Goal: Submit feedback/report problem: Leave review/rating

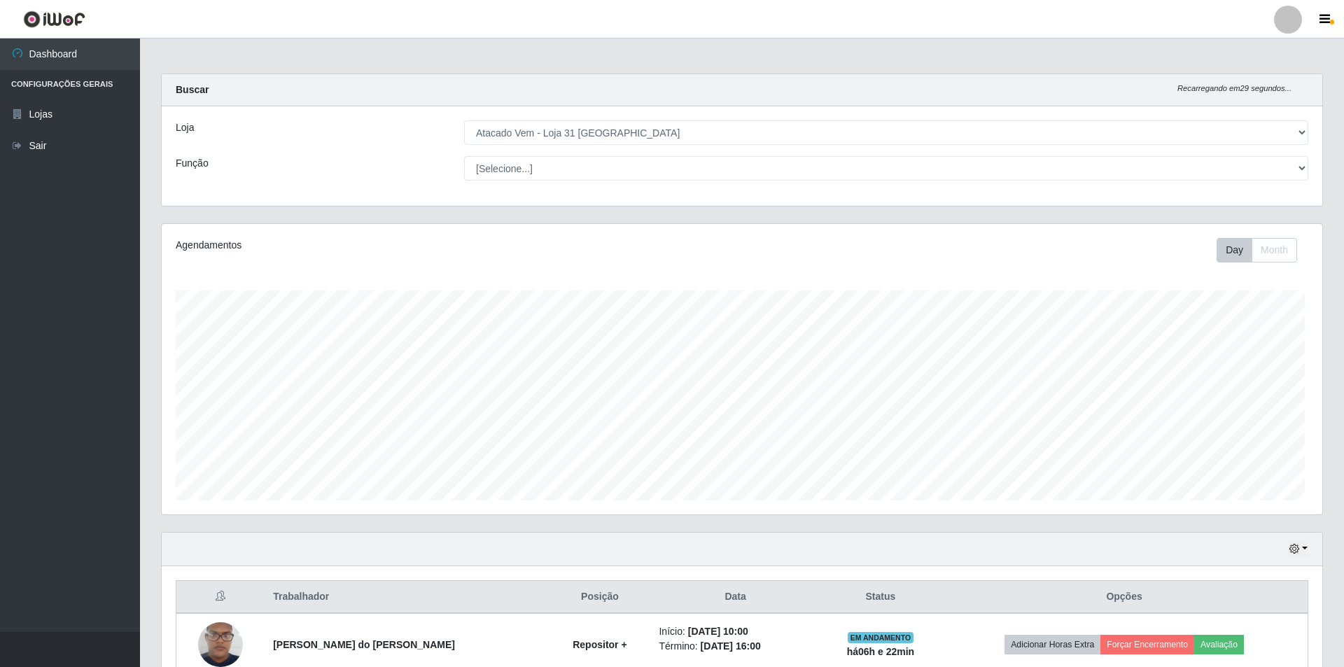
select select "437"
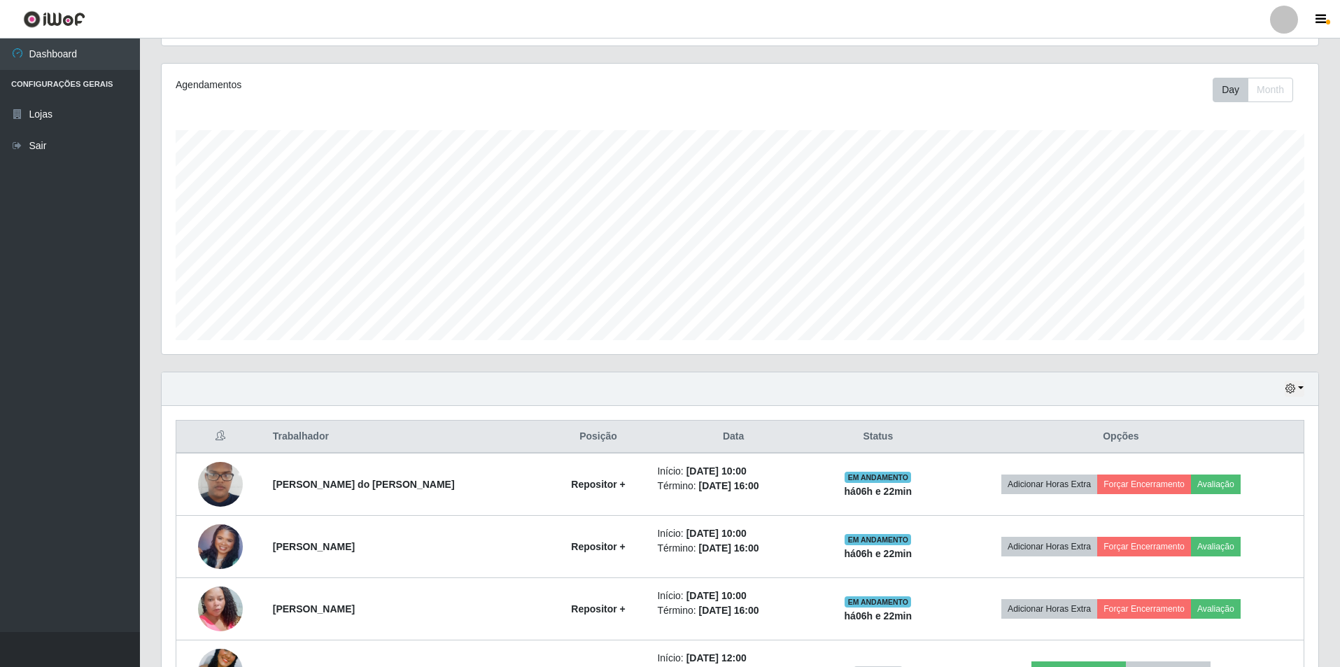
scroll to position [350, 0]
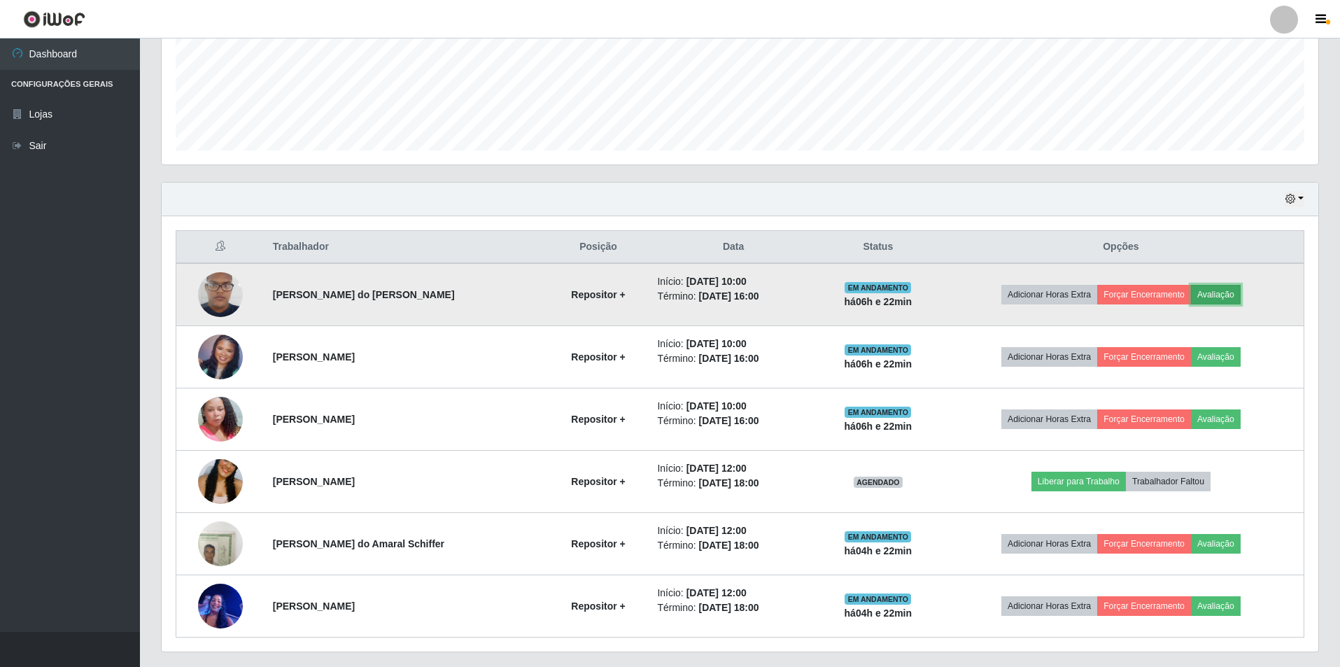
click at [1225, 294] on button "Avaliação" at bounding box center [1216, 295] width 50 height 20
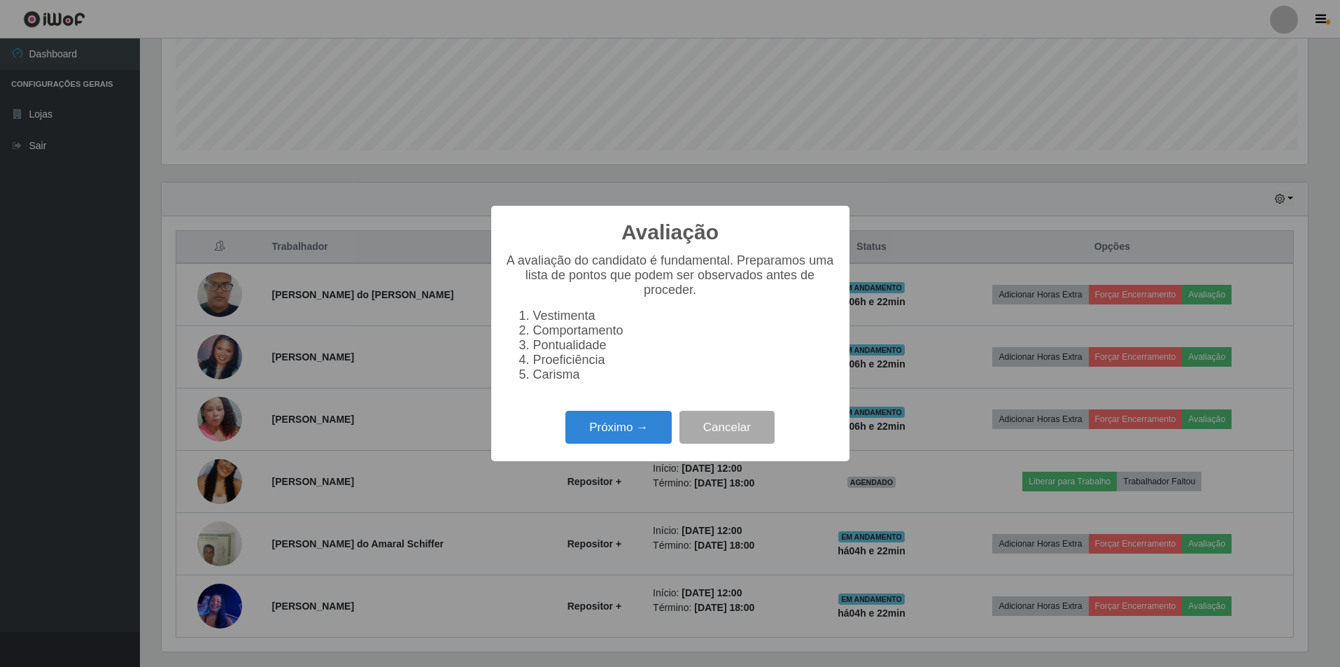
scroll to position [290, 1150]
click at [744, 433] on button "Cancelar" at bounding box center [728, 427] width 95 height 33
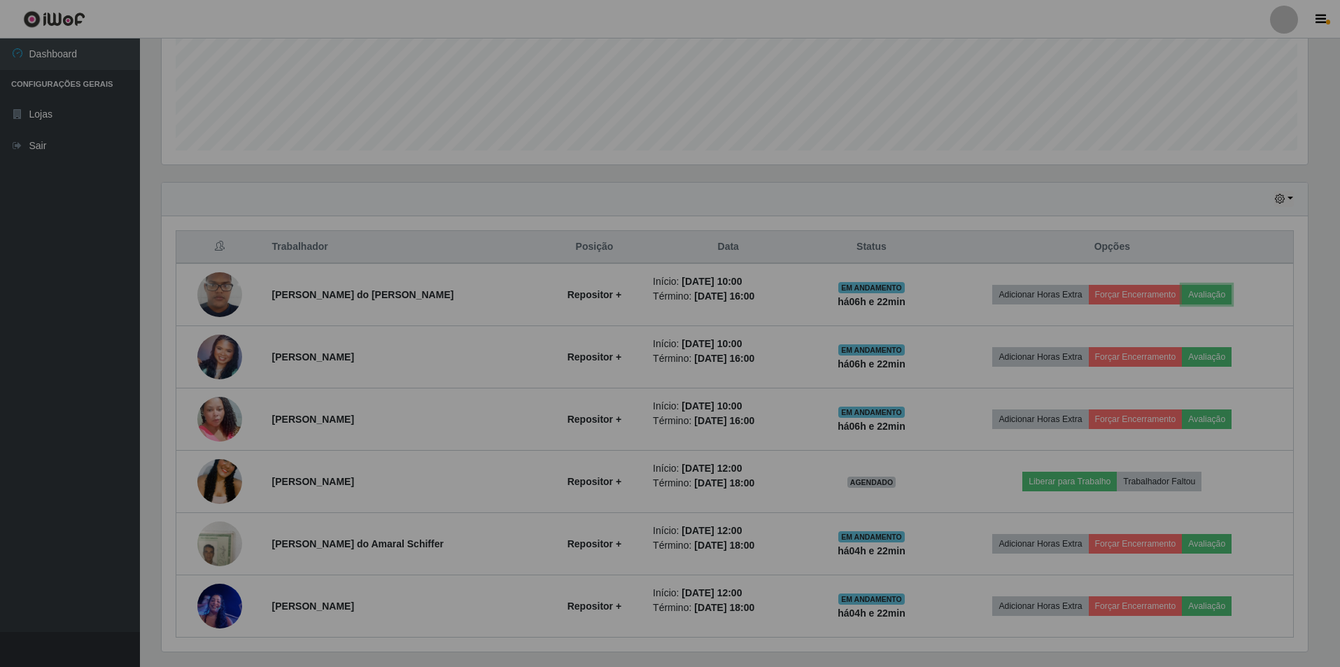
scroll to position [290, 1157]
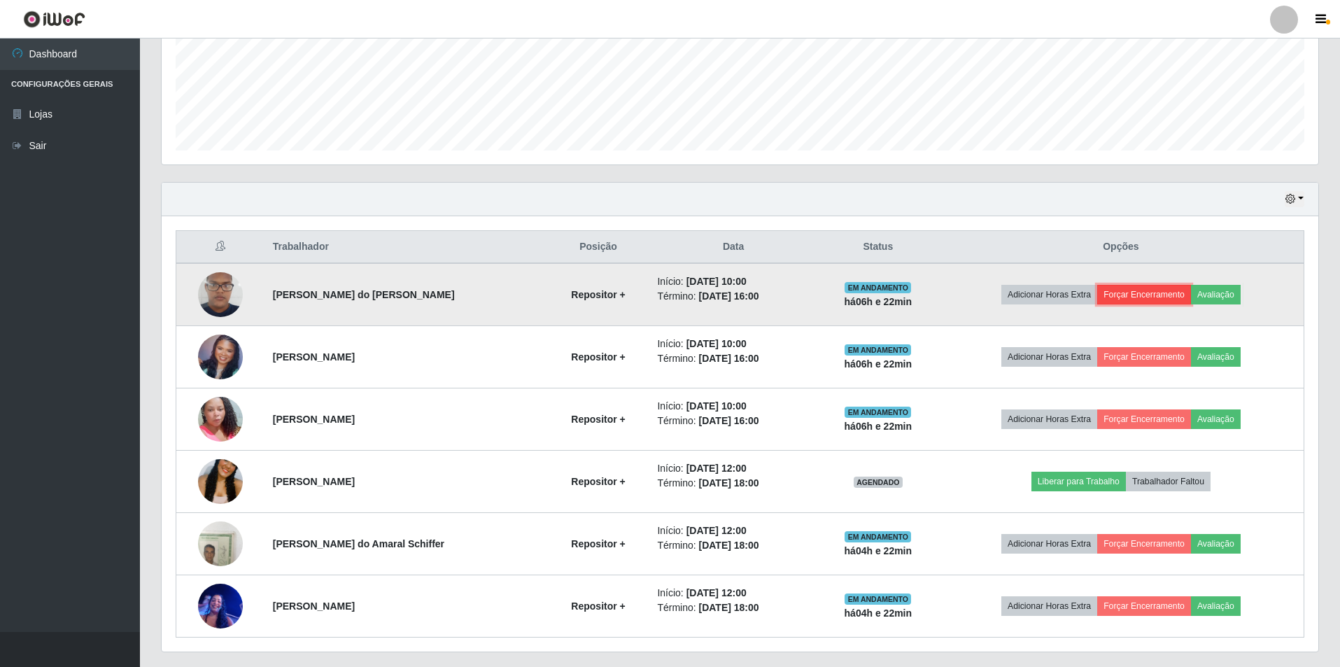
click at [1144, 297] on button "Forçar Encerramento" at bounding box center [1145, 295] width 94 height 20
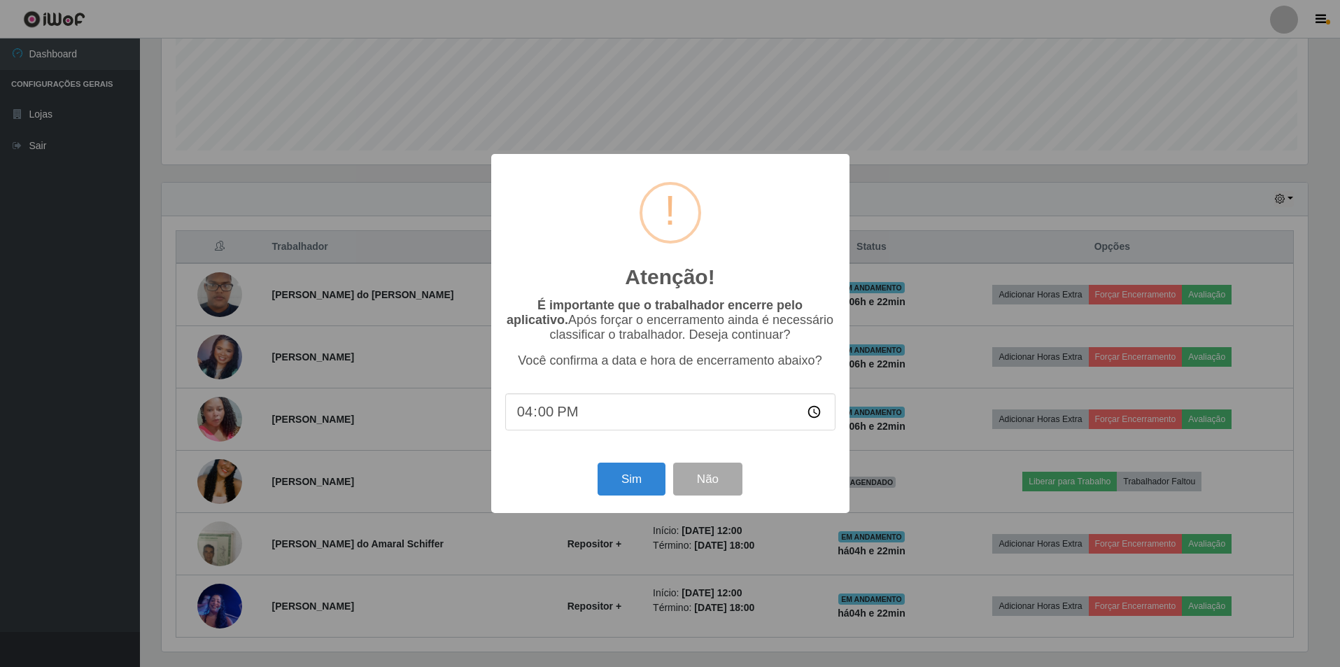
scroll to position [290, 1150]
click at [645, 485] on button "Sim" at bounding box center [633, 479] width 68 height 33
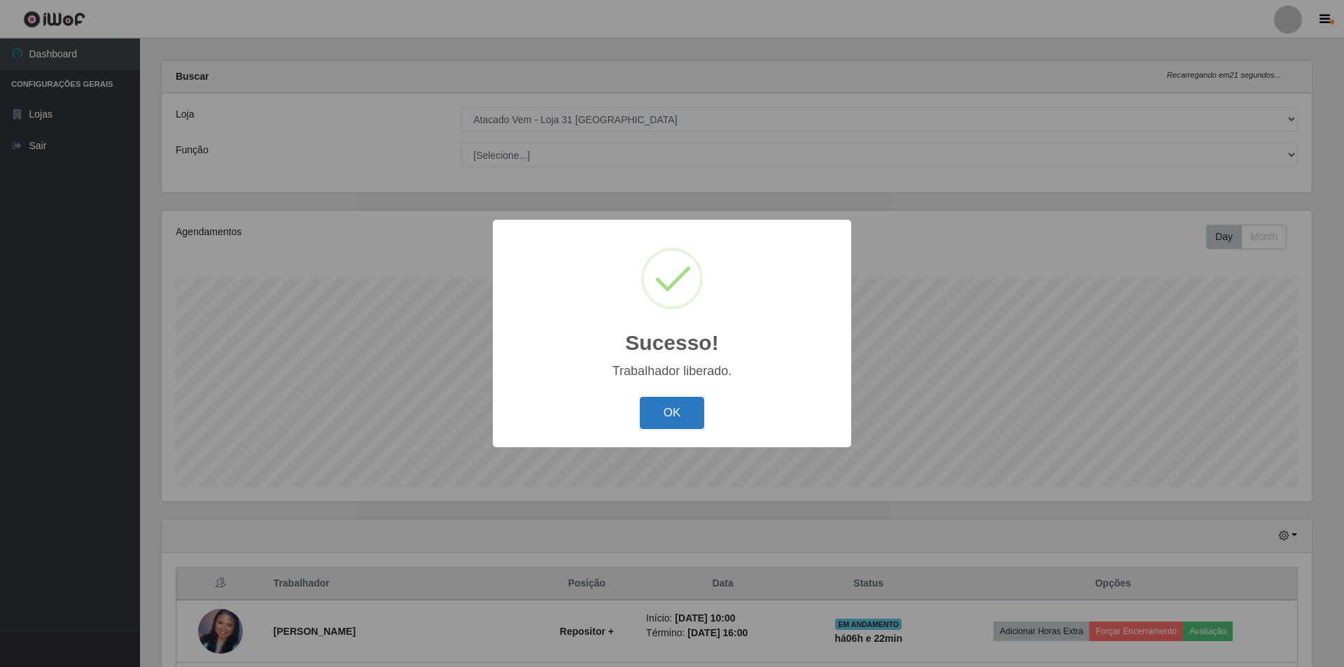
click at [671, 420] on button "OK" at bounding box center [672, 413] width 65 height 33
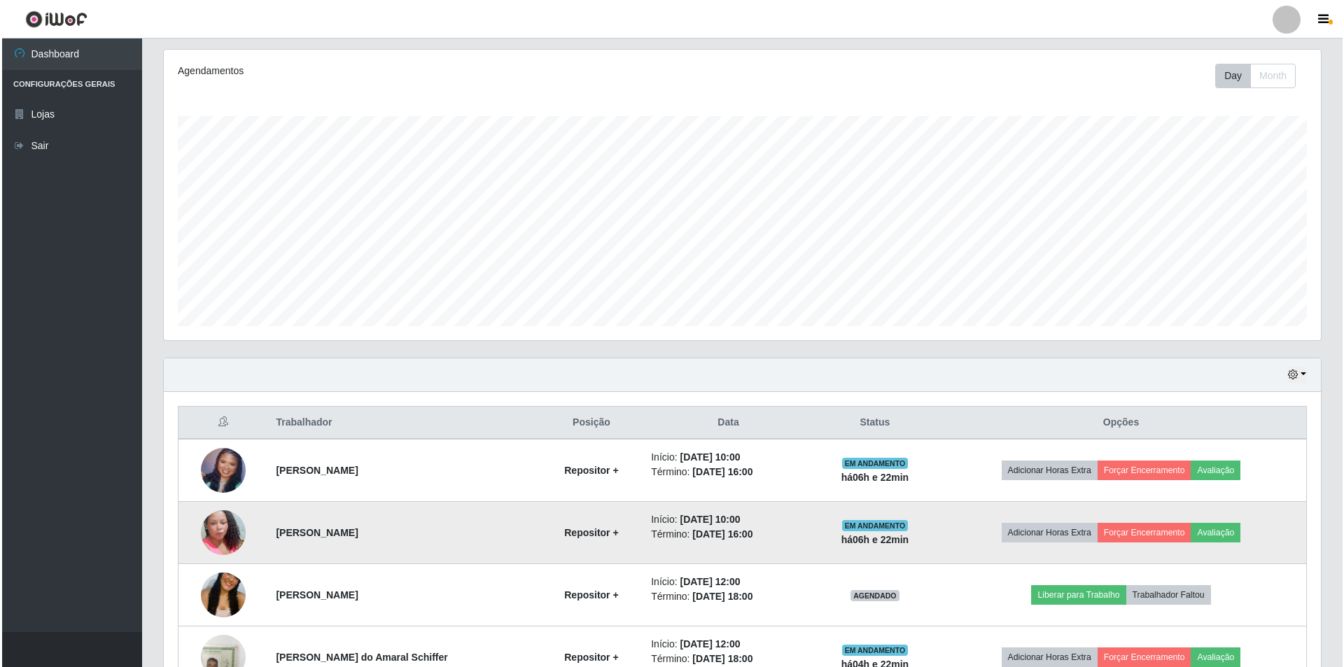
scroll to position [293, 0]
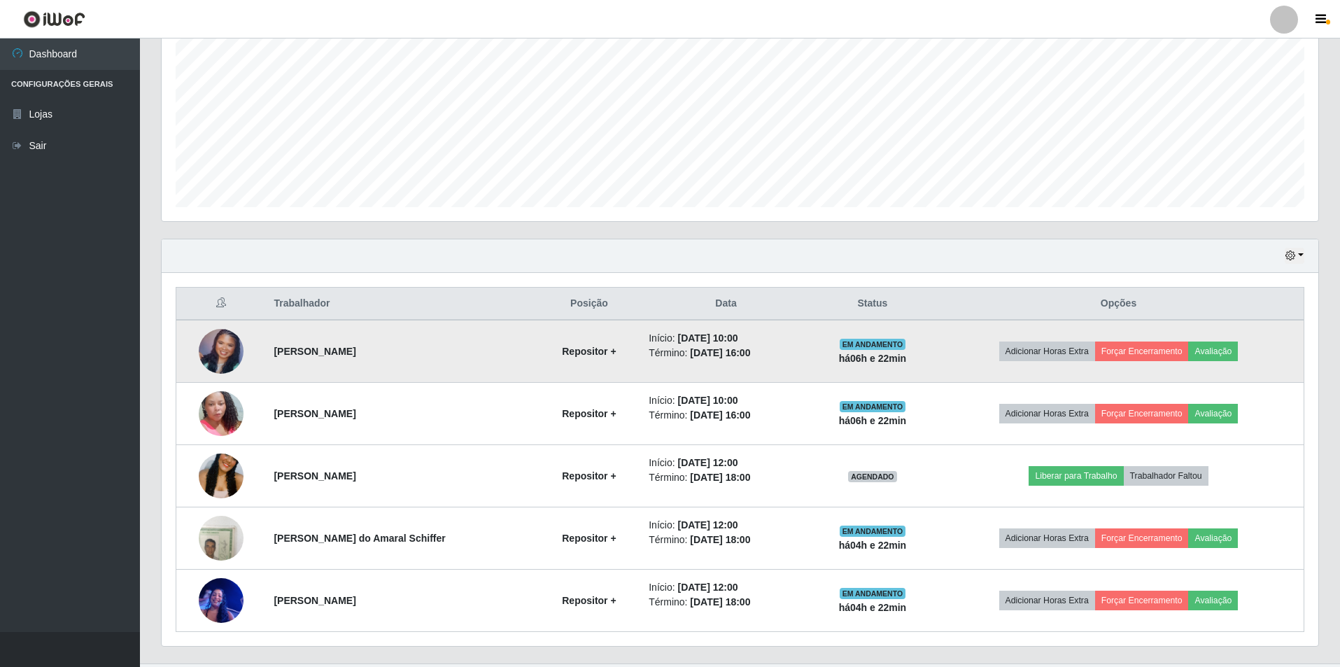
click at [209, 350] on img at bounding box center [221, 351] width 45 height 45
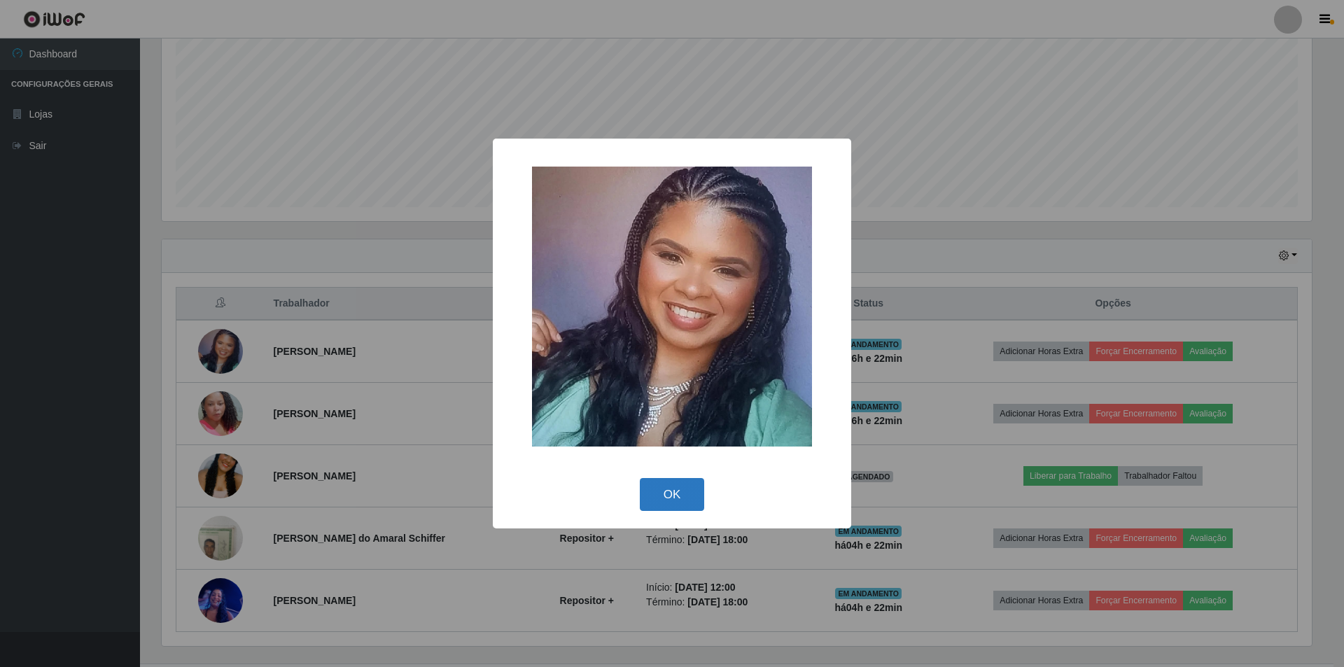
click at [683, 478] on button "OK" at bounding box center [672, 494] width 65 height 33
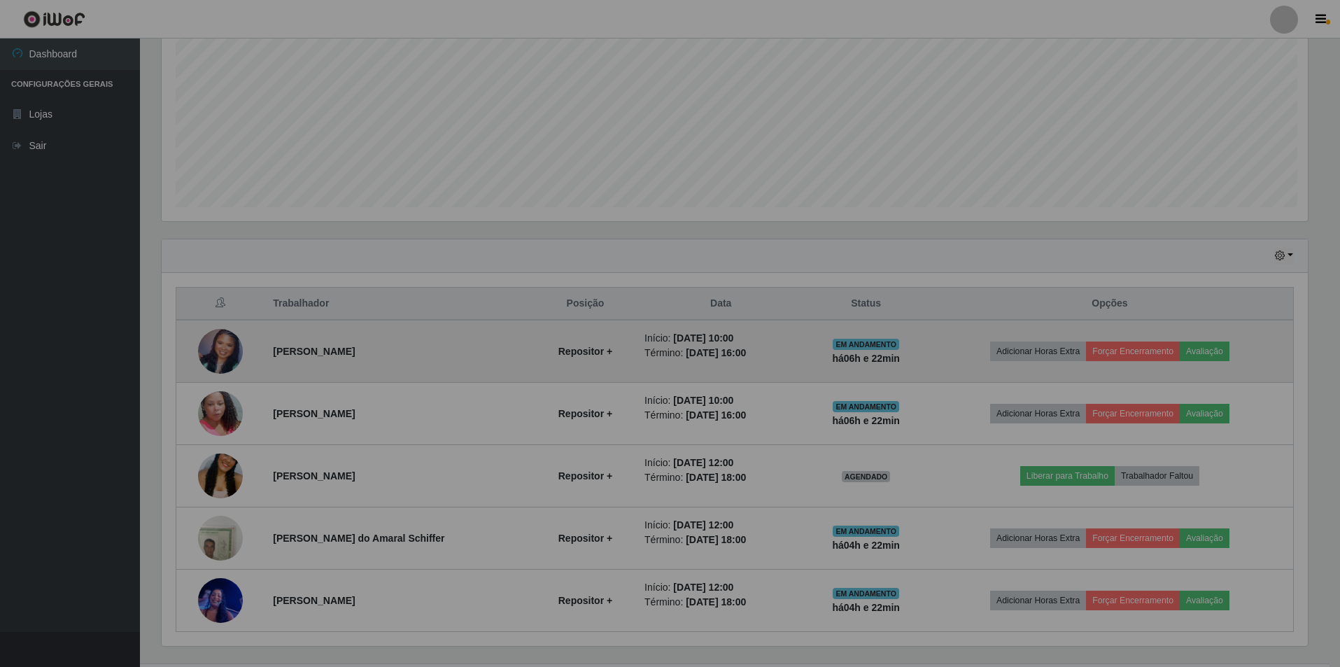
scroll to position [290, 1157]
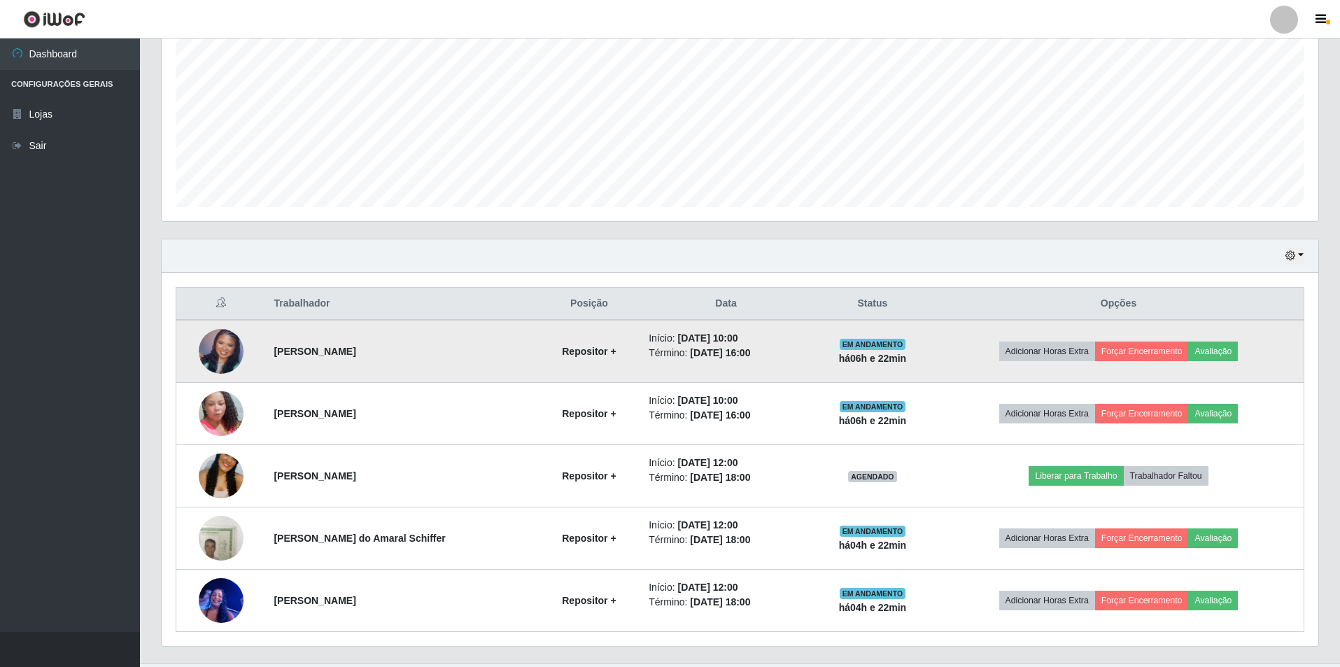
click at [199, 358] on td at bounding box center [221, 351] width 90 height 63
click at [202, 351] on img at bounding box center [221, 351] width 45 height 45
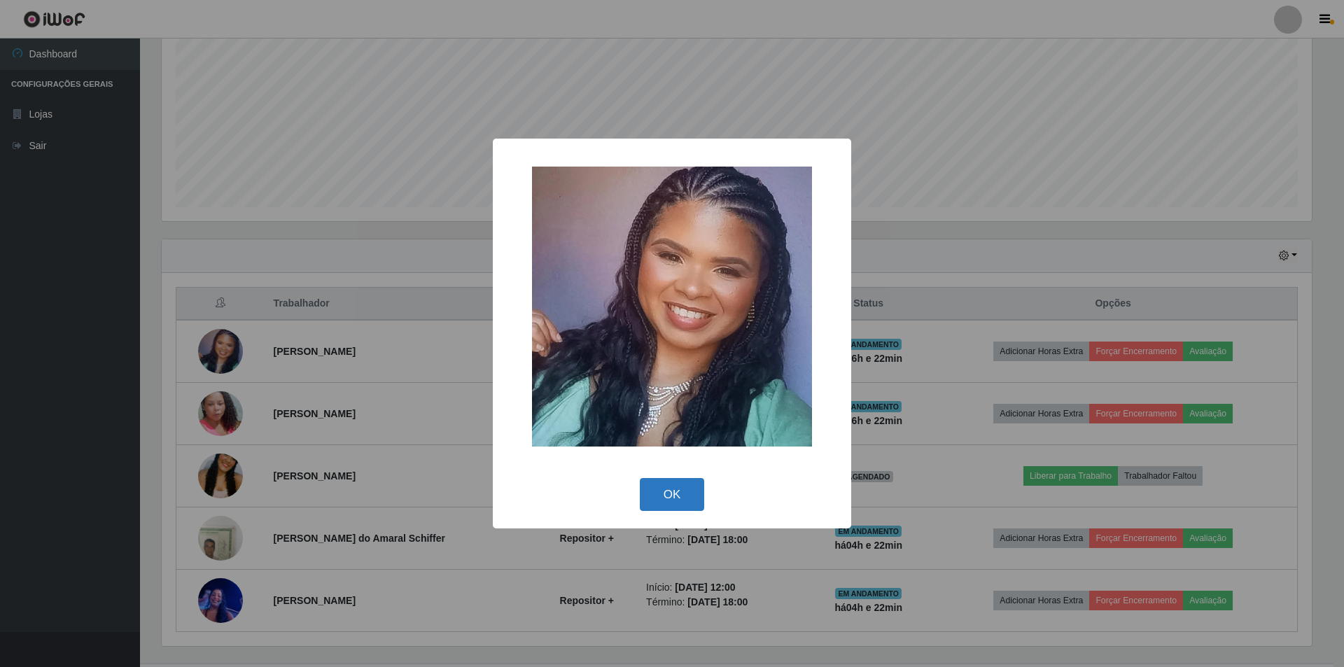
click at [671, 478] on button "OK" at bounding box center [672, 494] width 65 height 33
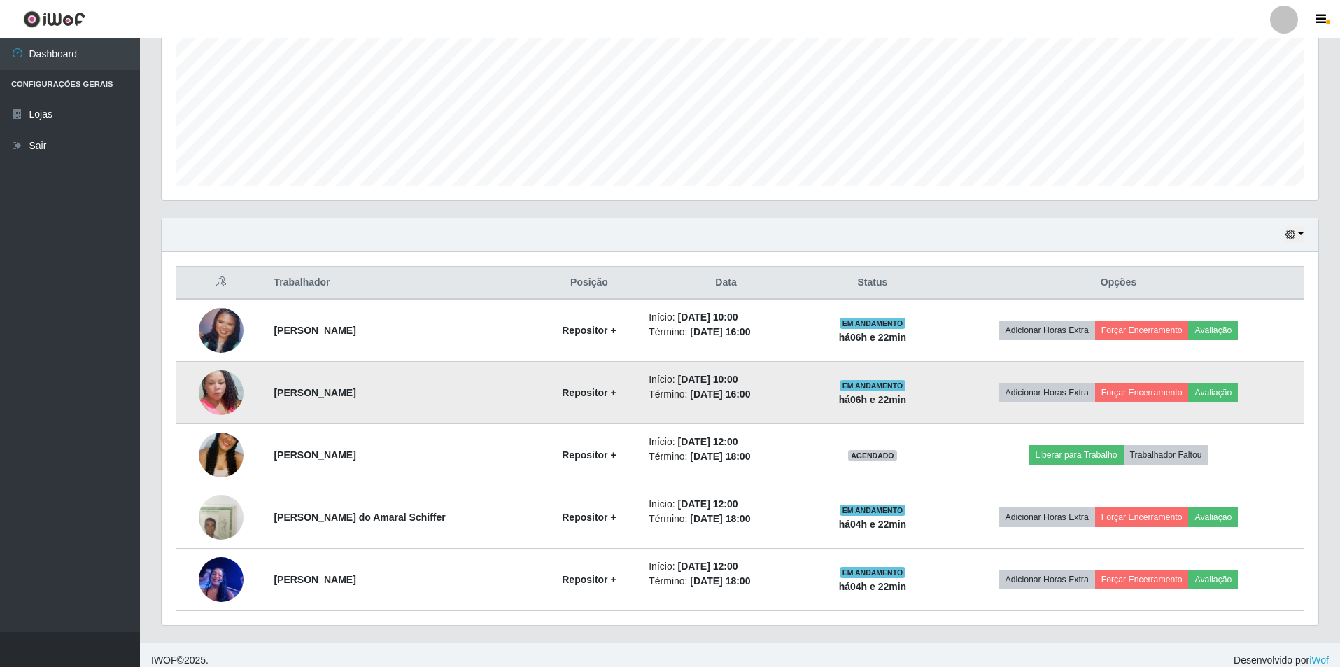
scroll to position [325, 0]
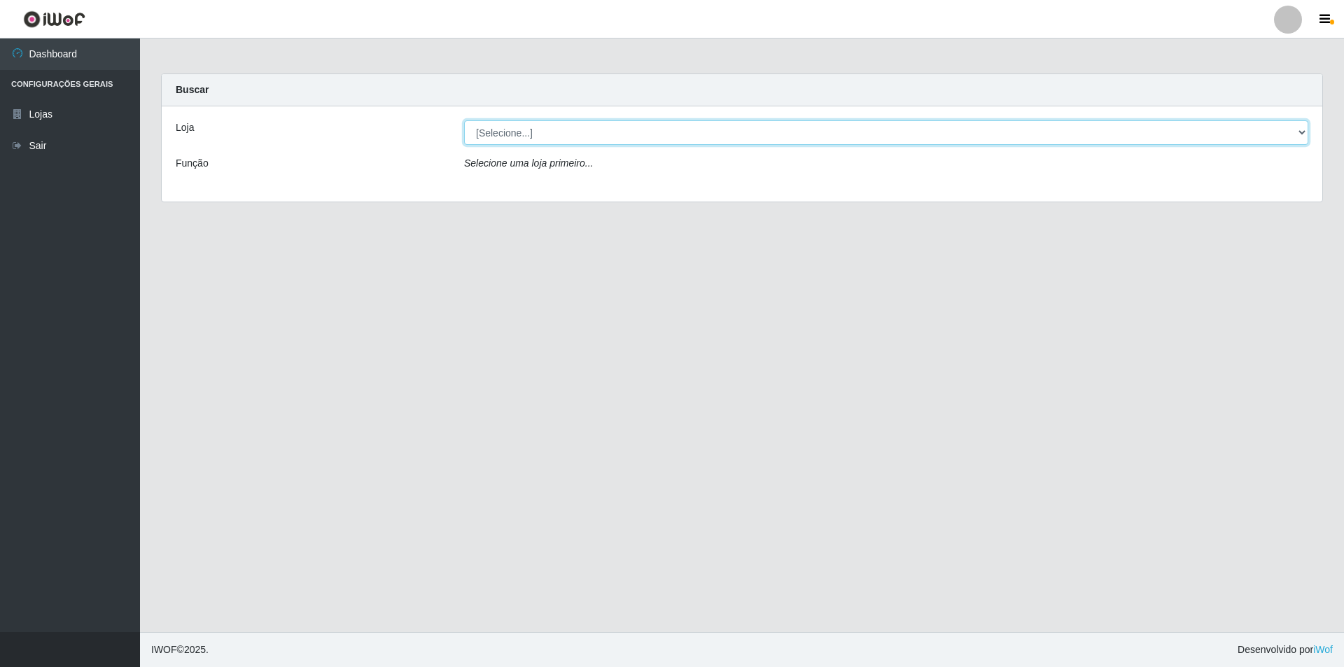
click at [497, 144] on select "[Selecione...] Atacado Vem - Loja 31 São Francisco" at bounding box center [886, 132] width 844 height 24
select select "437"
click at [464, 120] on select "[Selecione...] Atacado Vem - Loja 31 São Francisco" at bounding box center [886, 132] width 844 height 24
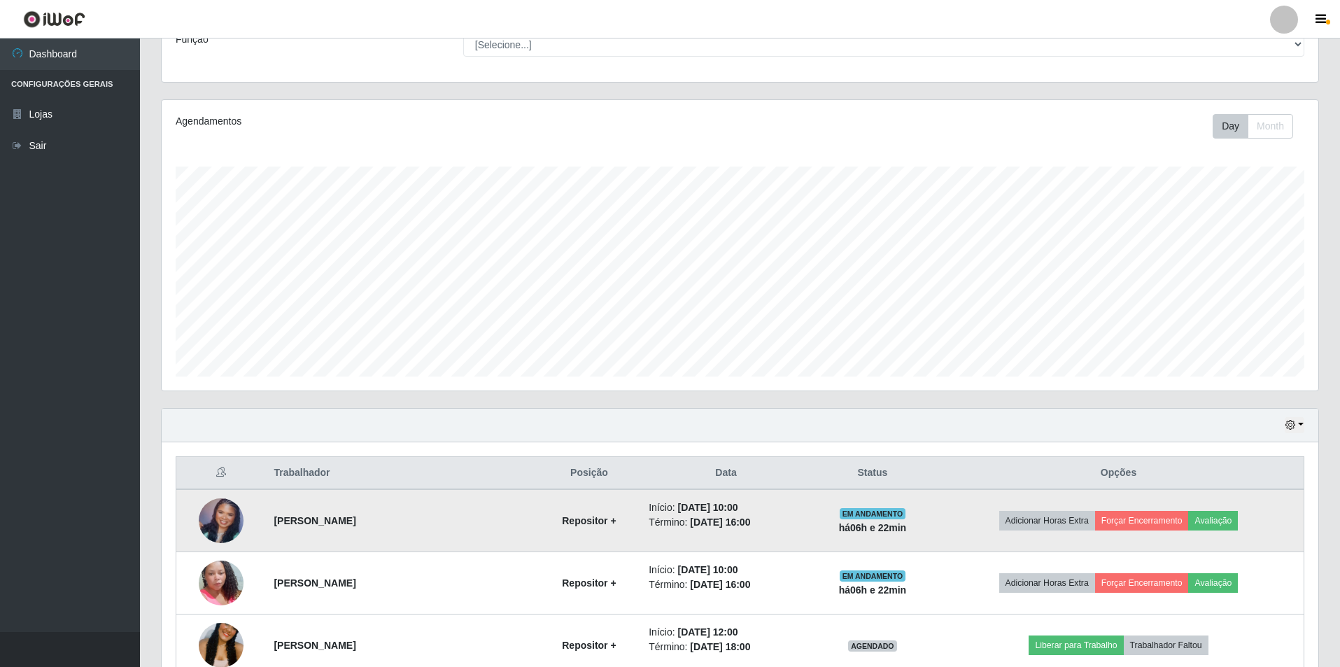
scroll to position [325, 0]
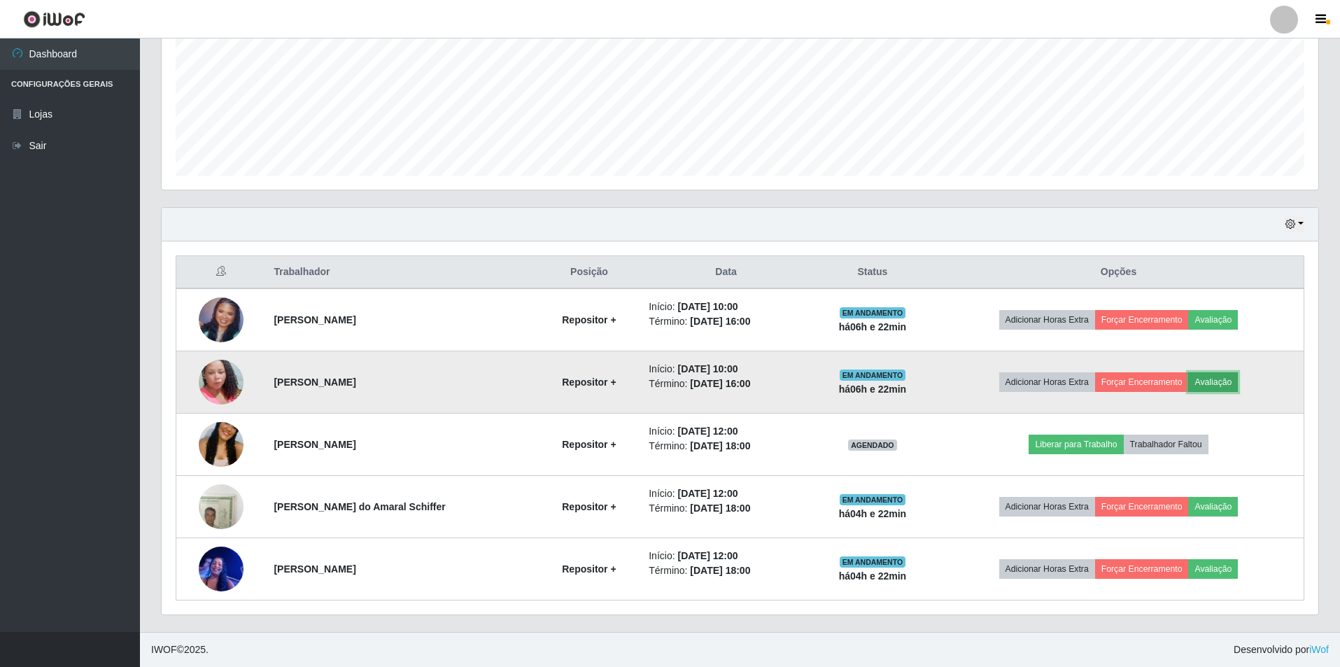
click at [1222, 384] on button "Avaliação" at bounding box center [1214, 382] width 50 height 20
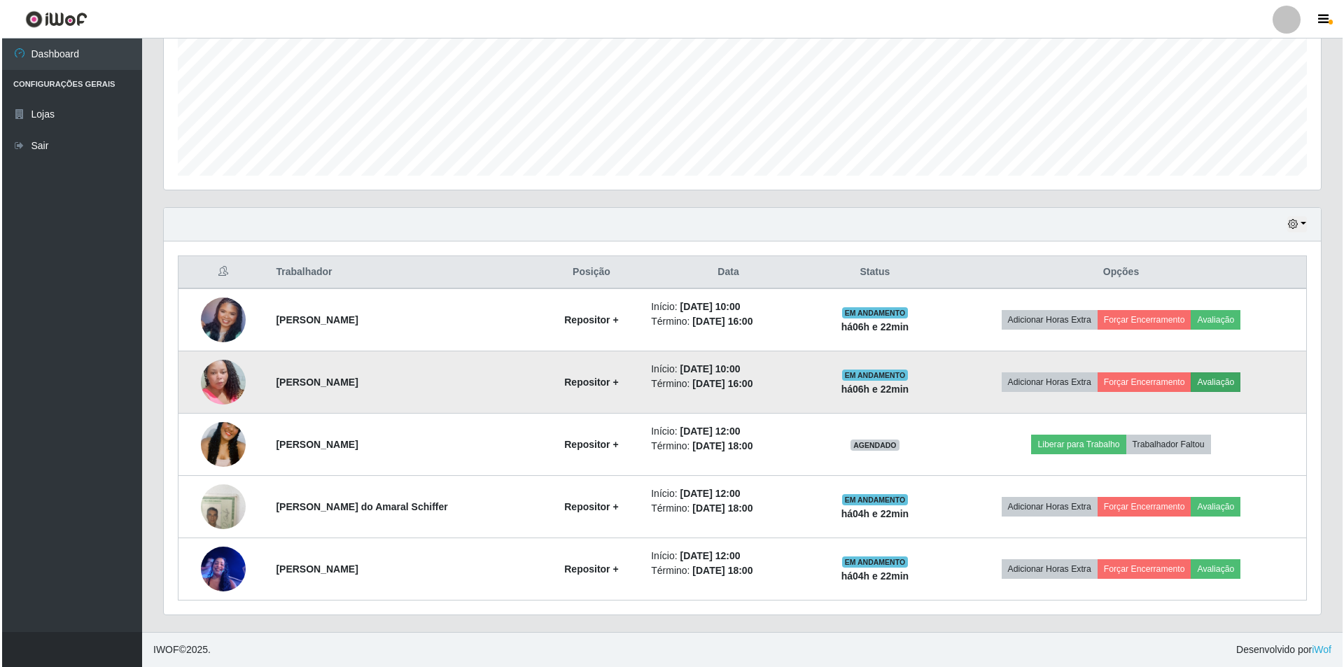
scroll to position [290, 1150]
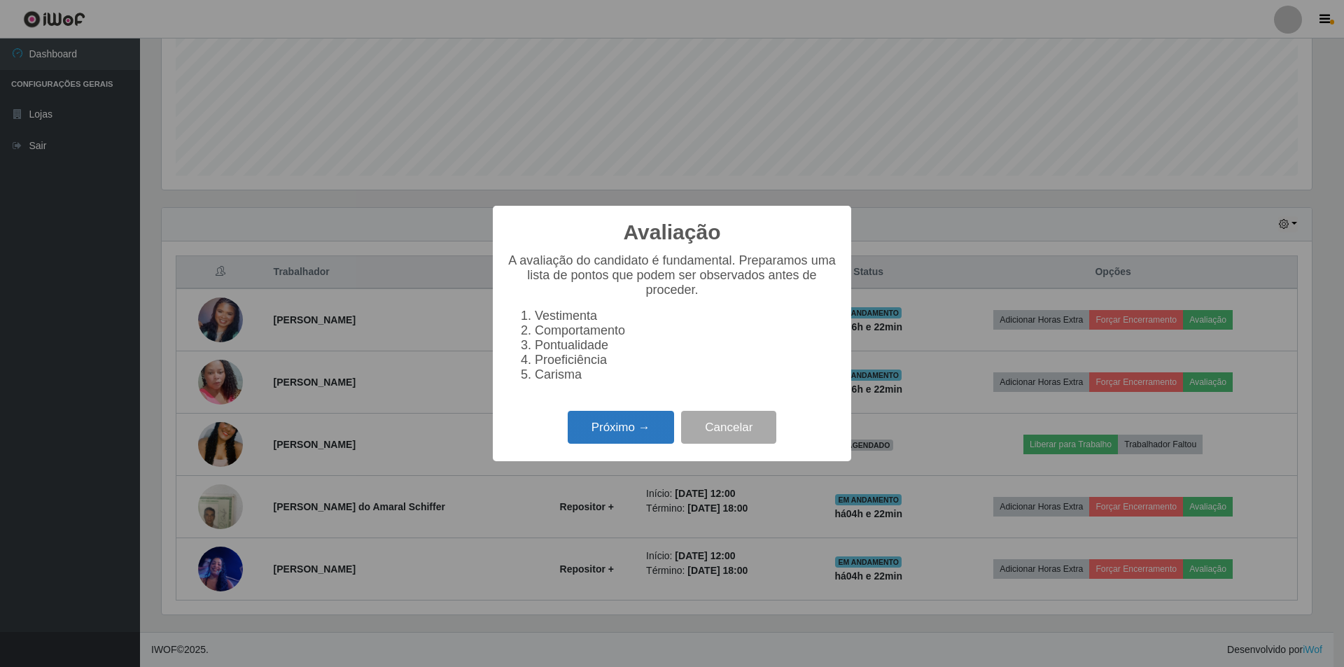
click at [624, 436] on button "Próximo →" at bounding box center [621, 427] width 106 height 33
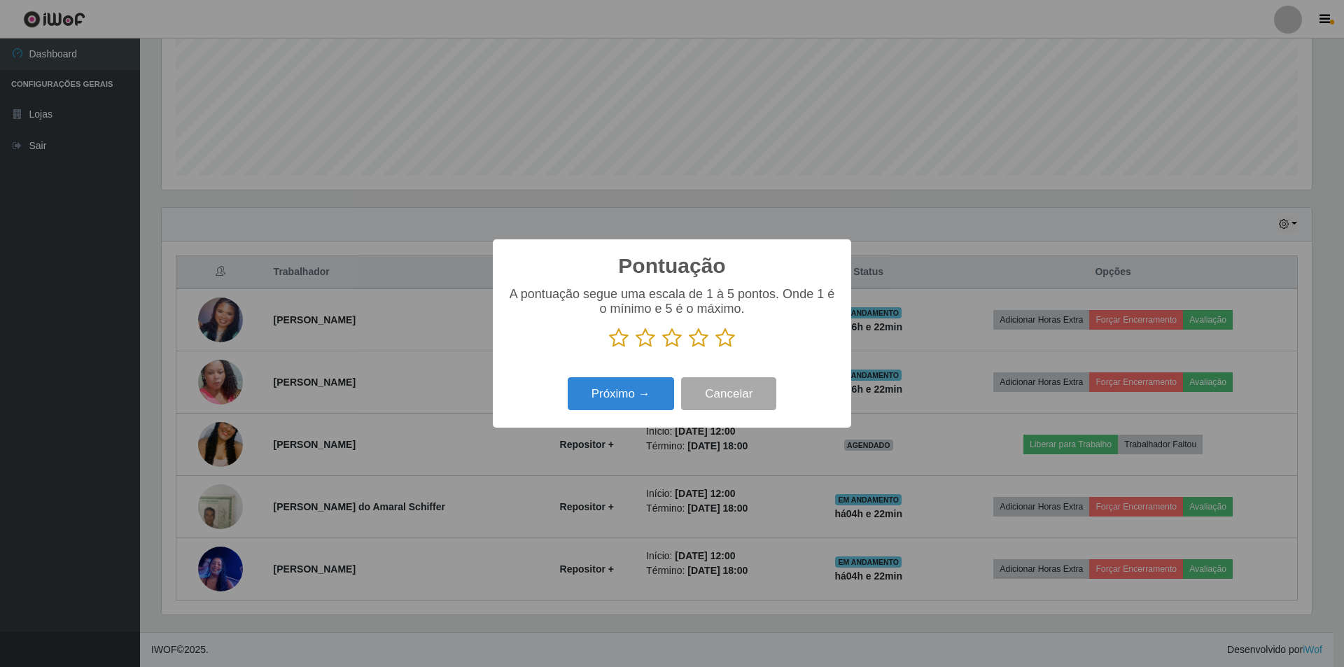
click at [675, 337] on icon at bounding box center [672, 338] width 20 height 21
click at [662, 349] on input "radio" at bounding box center [662, 349] width 0 height 0
click at [651, 395] on button "Próximo →" at bounding box center [621, 393] width 106 height 33
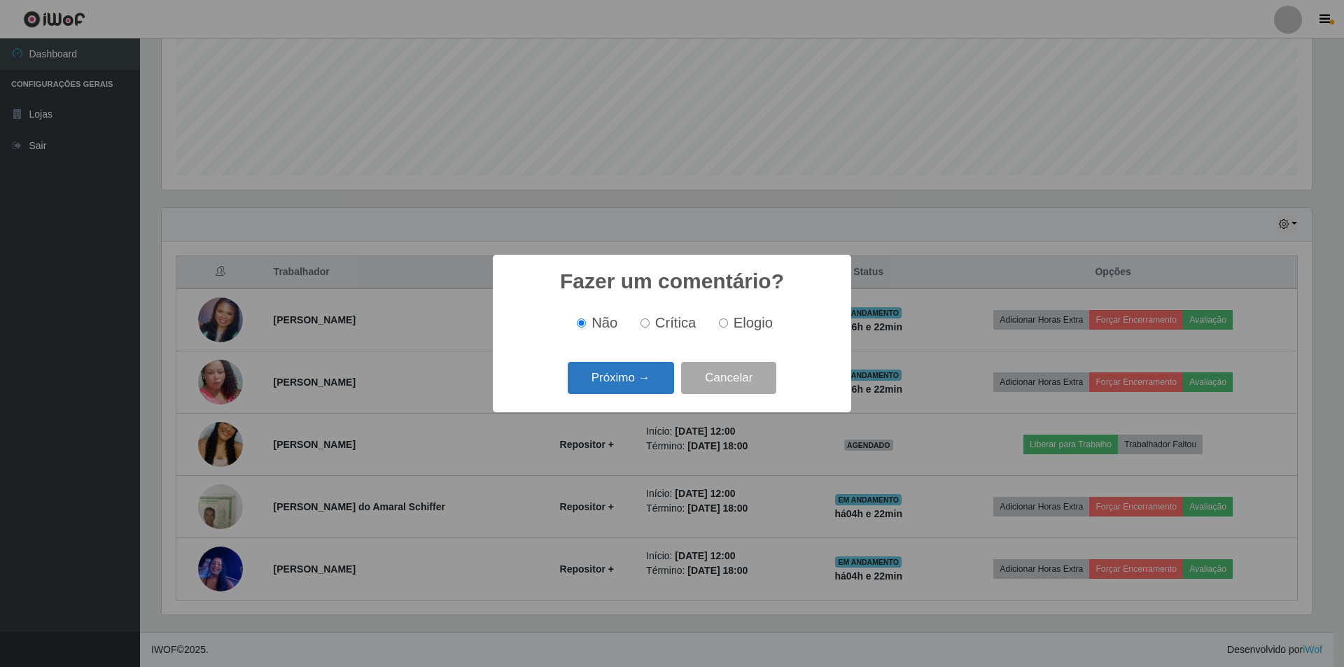
click at [648, 388] on button "Próximo →" at bounding box center [621, 378] width 106 height 33
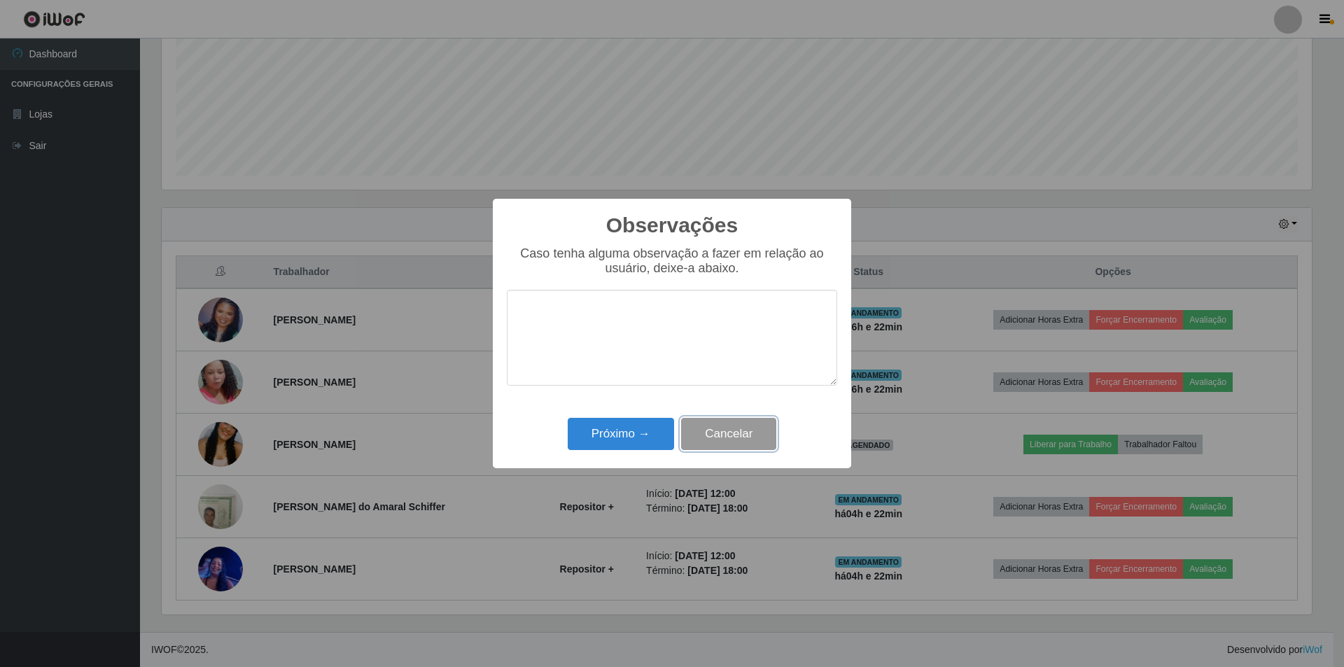
click at [713, 426] on button "Cancelar" at bounding box center [728, 434] width 95 height 33
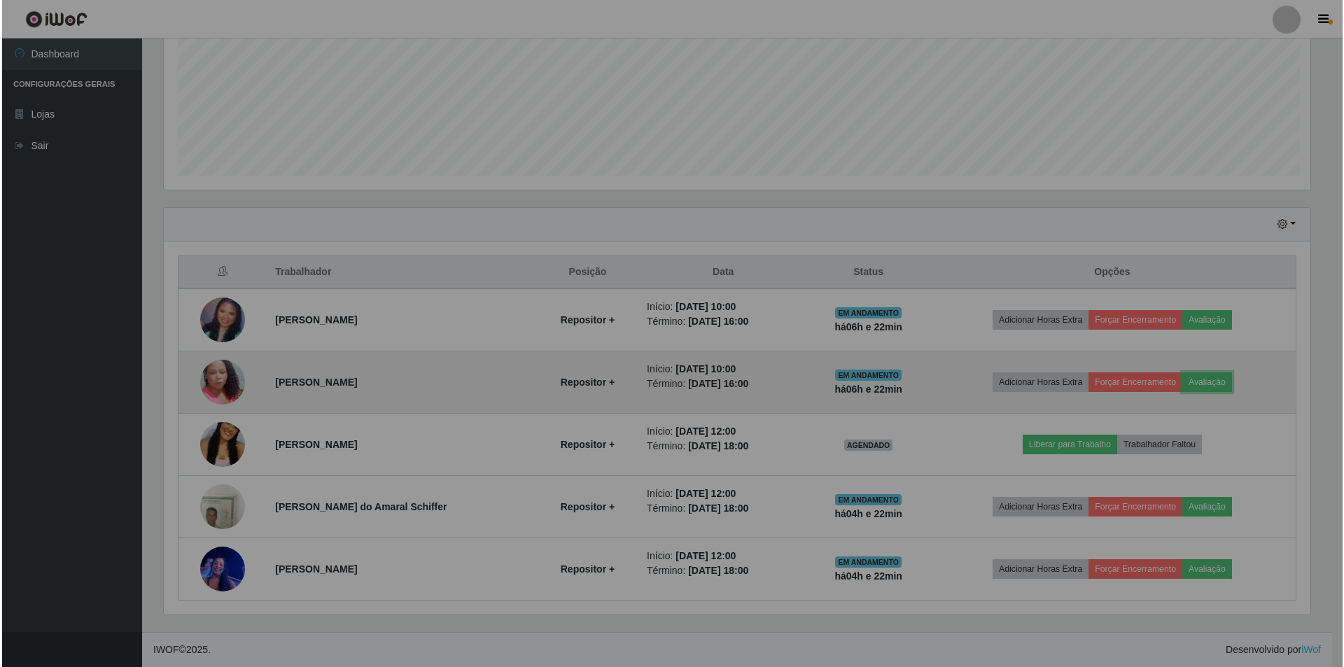
scroll to position [290, 1157]
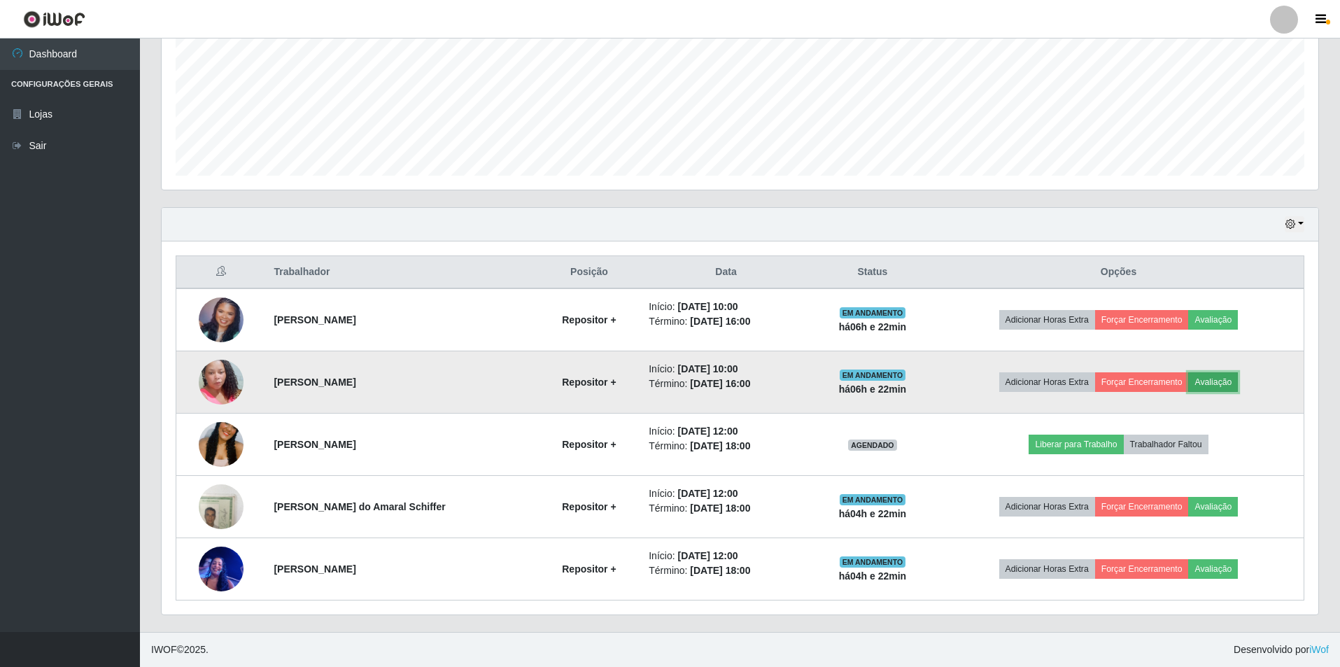
click at [1233, 386] on button "Avaliação" at bounding box center [1214, 382] width 50 height 20
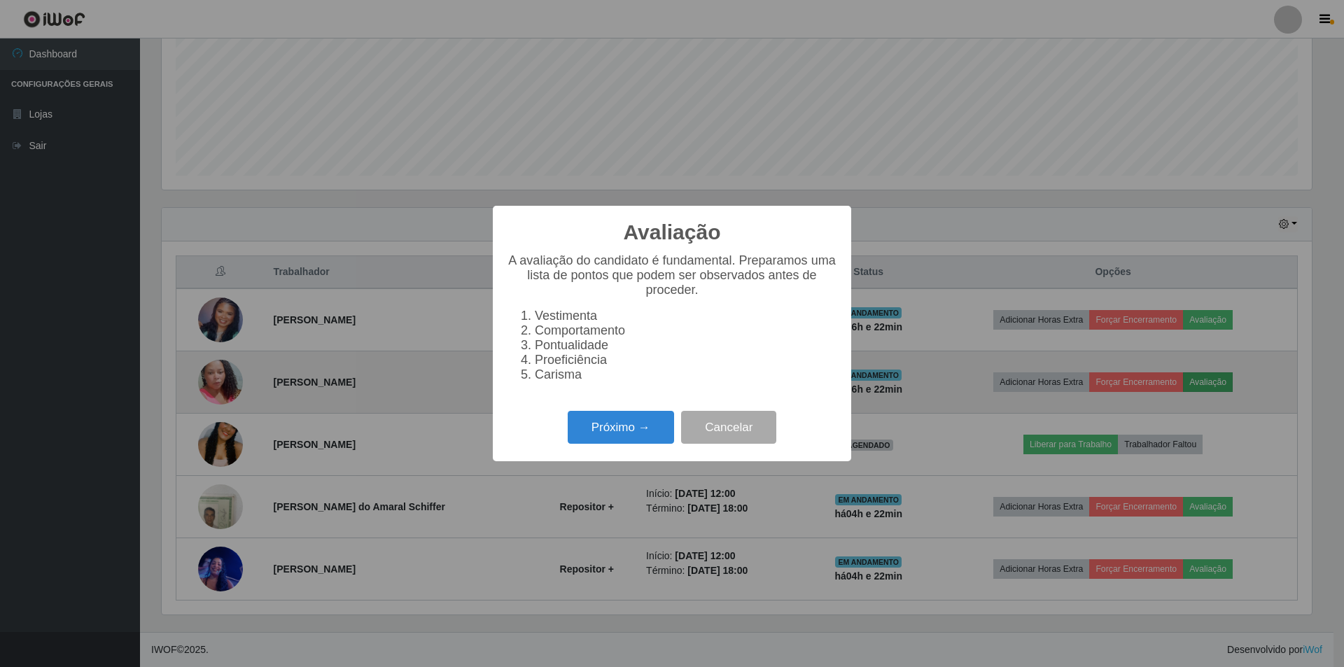
scroll to position [290, 1150]
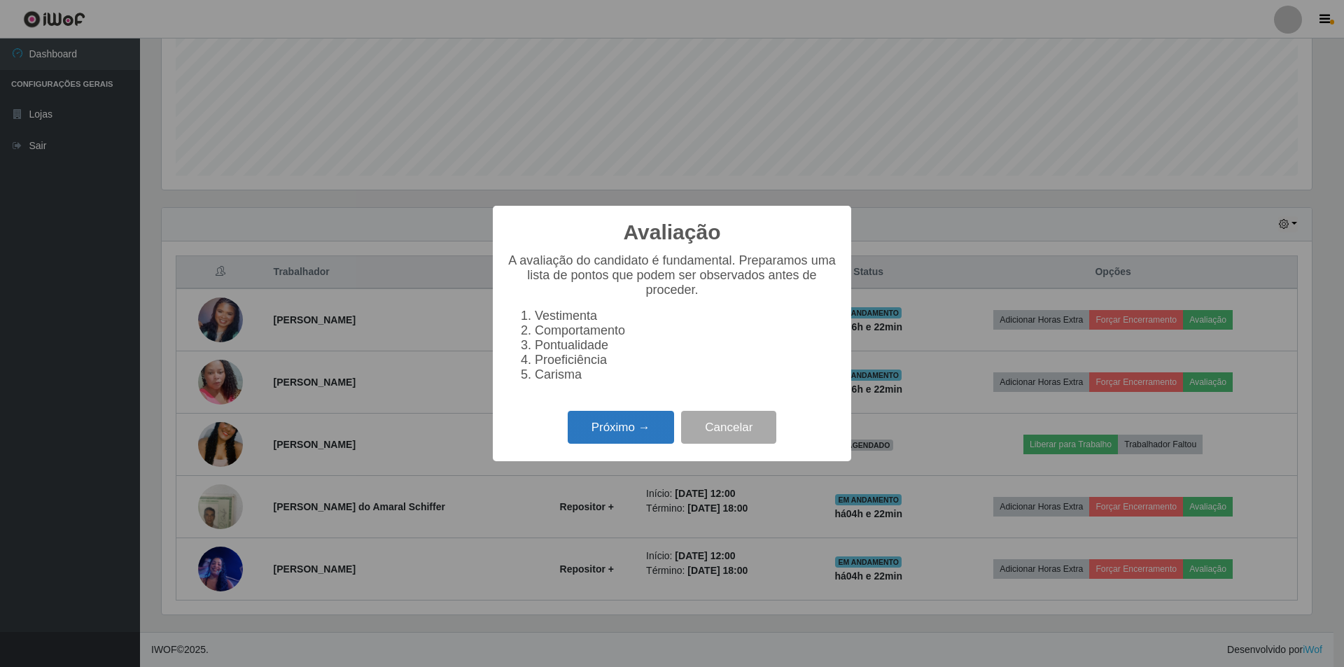
click at [612, 426] on button "Próximo →" at bounding box center [621, 427] width 106 height 33
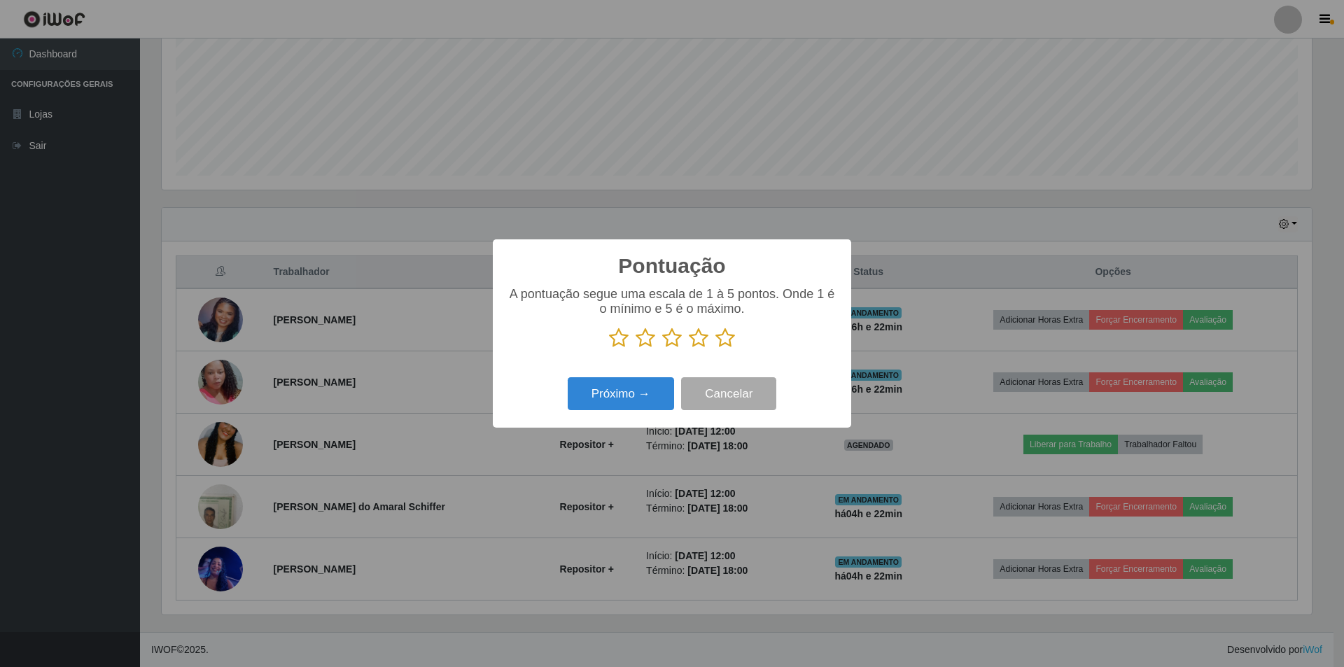
scroll to position [699700, 698841]
click at [676, 342] on icon at bounding box center [672, 338] width 20 height 21
click at [662, 349] on input "radio" at bounding box center [662, 349] width 0 height 0
click at [637, 404] on button "Próximo →" at bounding box center [621, 393] width 106 height 33
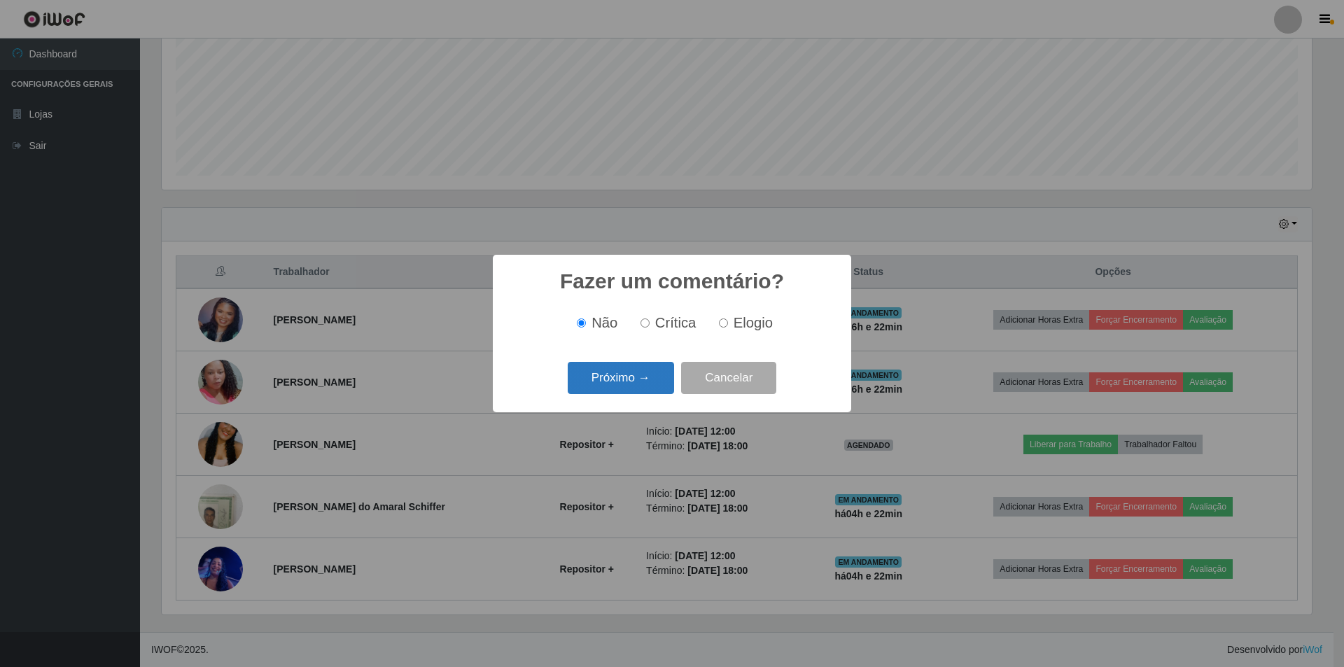
click at [646, 381] on button "Próximo →" at bounding box center [621, 378] width 106 height 33
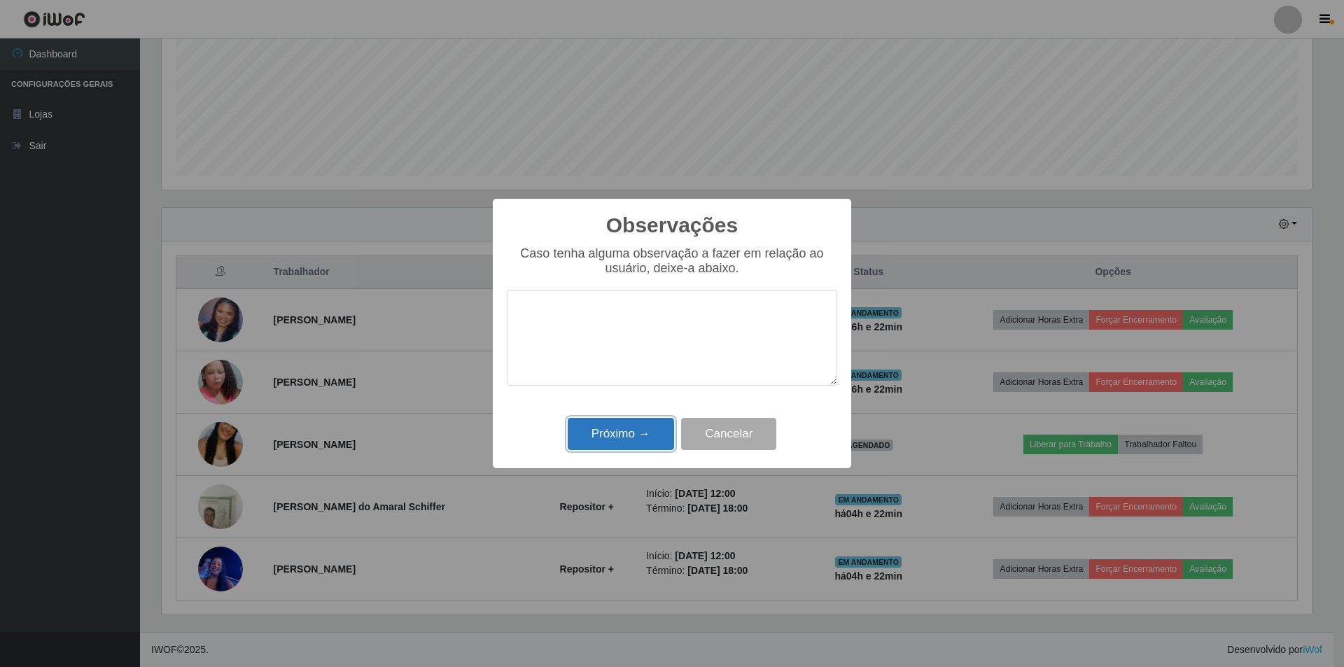
click at [645, 441] on button "Próximo →" at bounding box center [621, 434] width 106 height 33
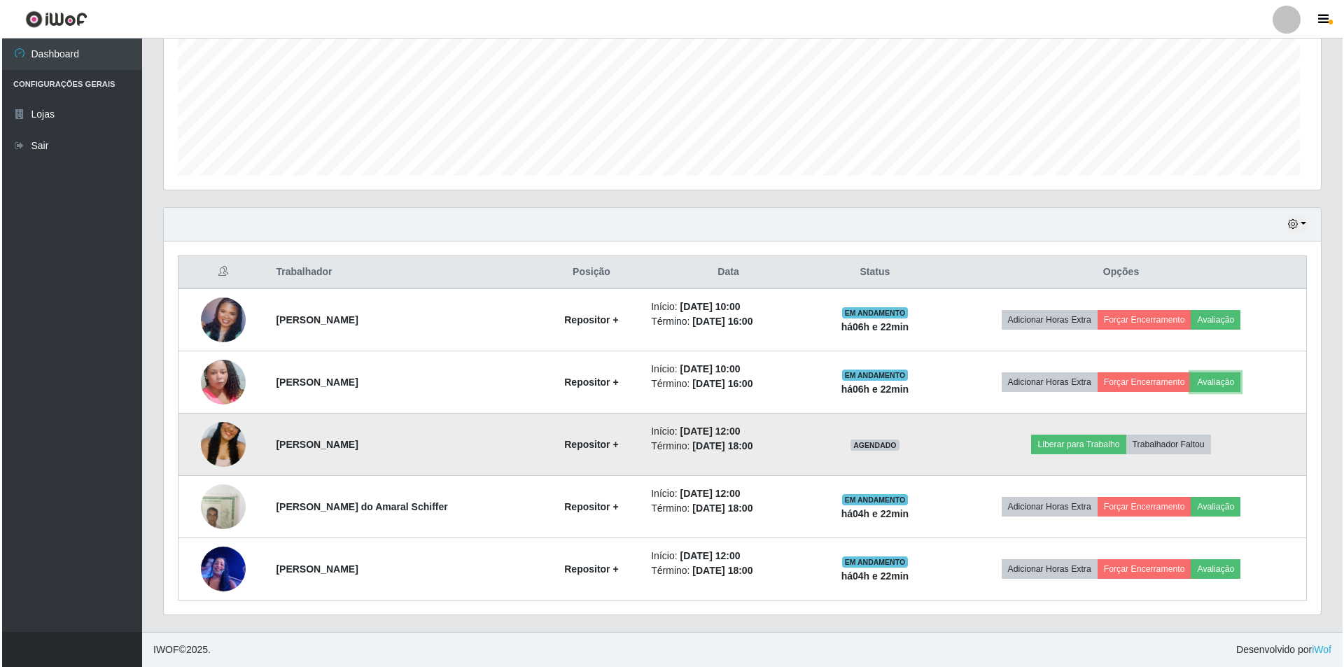
scroll to position [290, 1157]
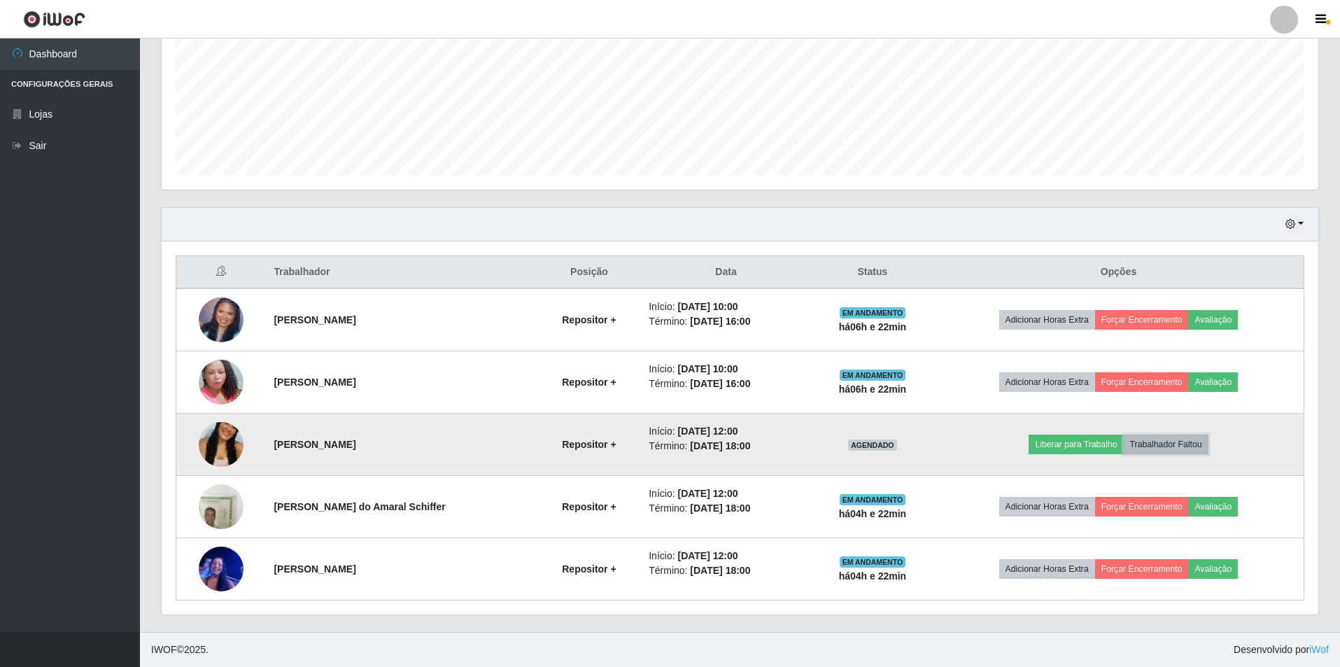
click at [1160, 445] on button "Trabalhador Faltou" at bounding box center [1166, 445] width 85 height 20
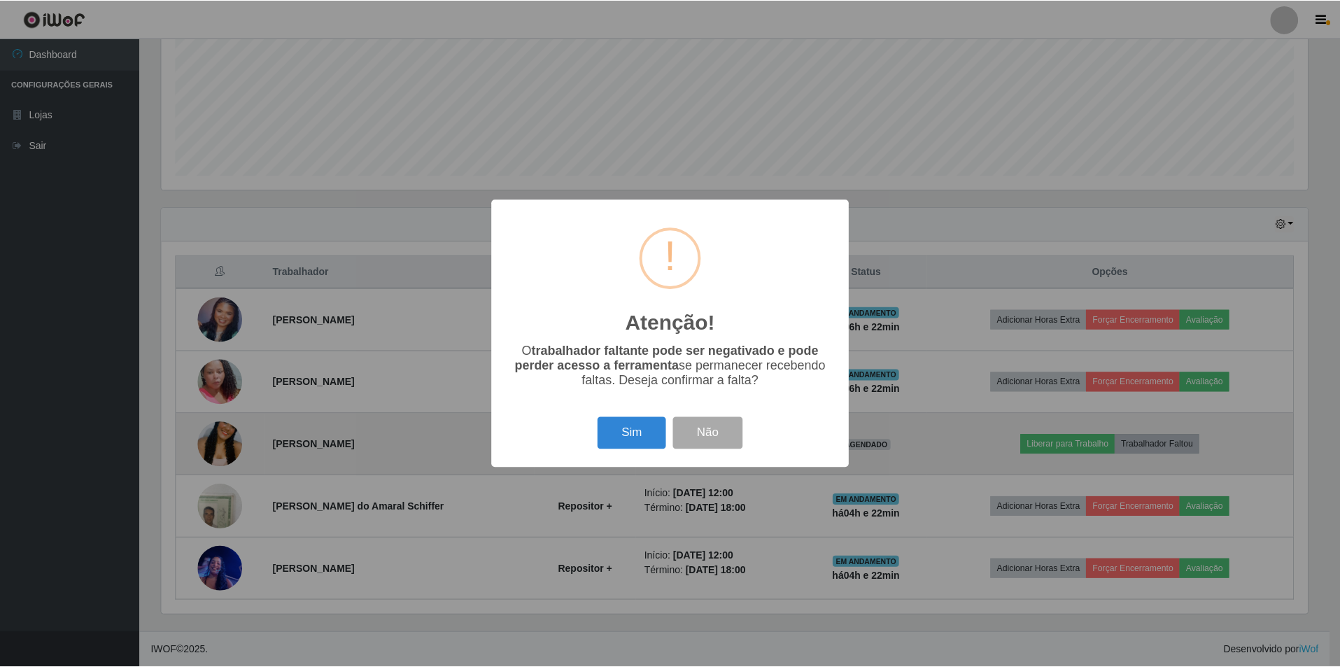
scroll to position [290, 1150]
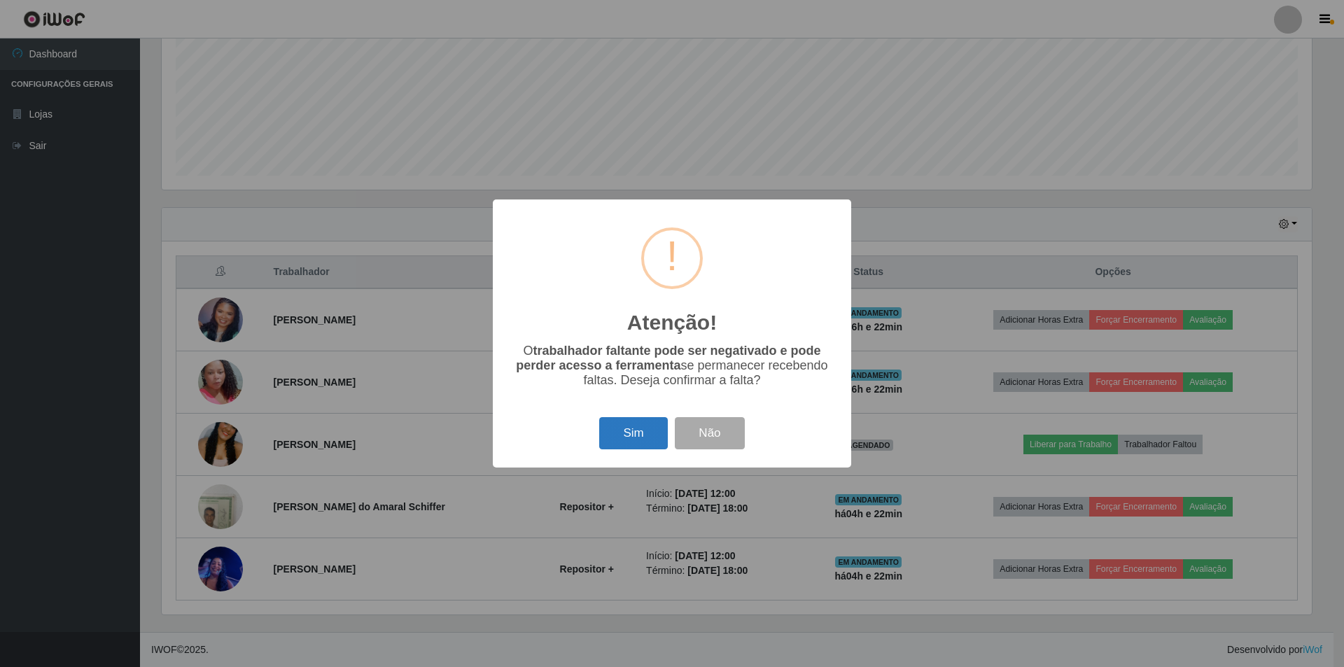
click at [639, 437] on button "Sim" at bounding box center [633, 433] width 68 height 33
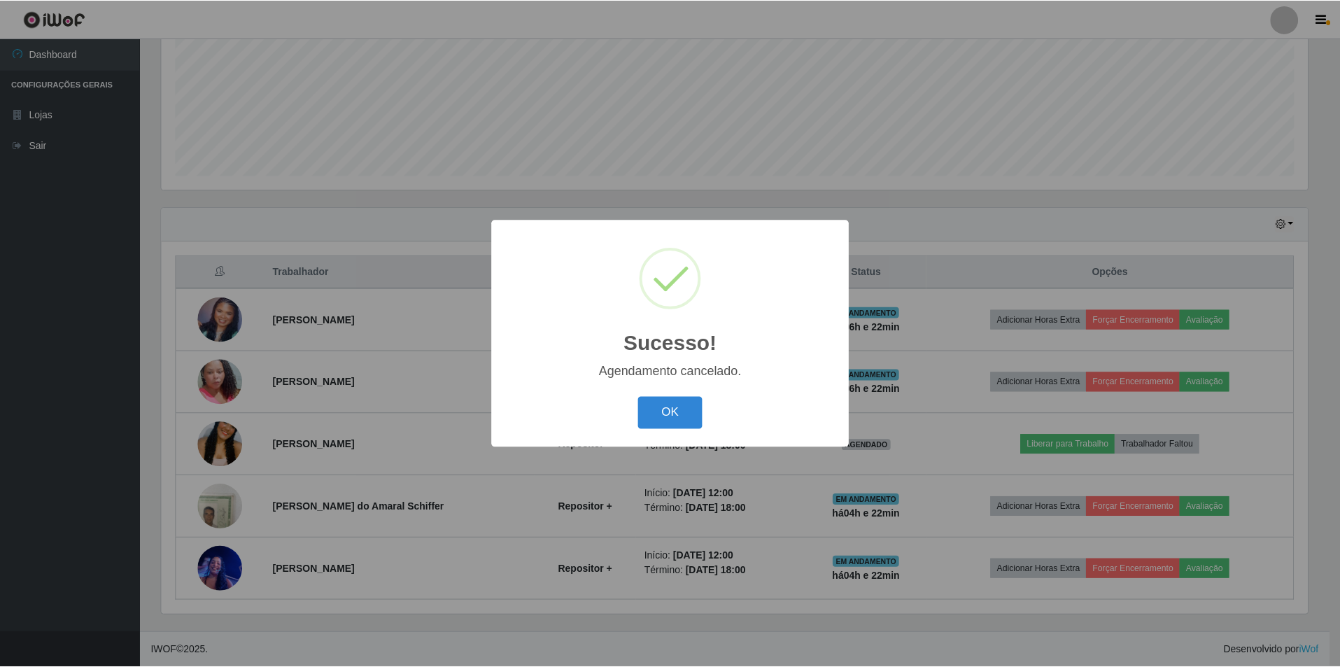
scroll to position [262, 0]
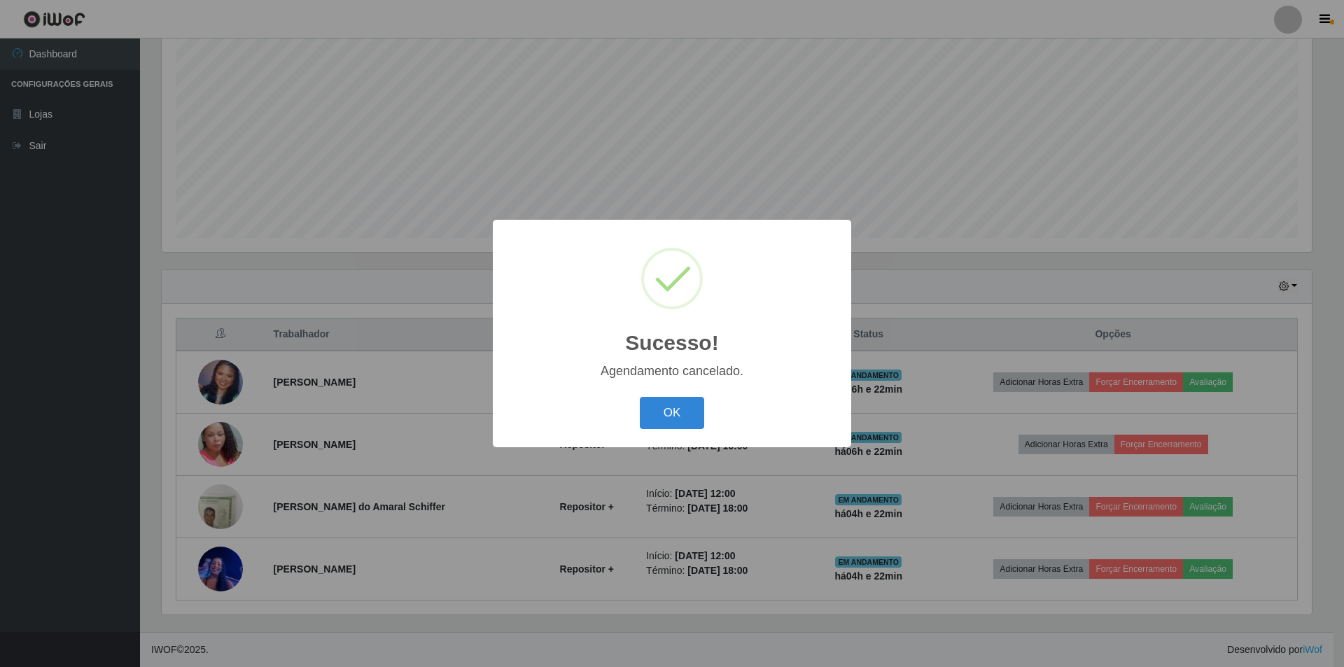
drag, startPoint x: 668, startPoint y: 410, endPoint x: 701, endPoint y: 405, distance: 32.7
click at [668, 409] on button "OK" at bounding box center [672, 413] width 65 height 33
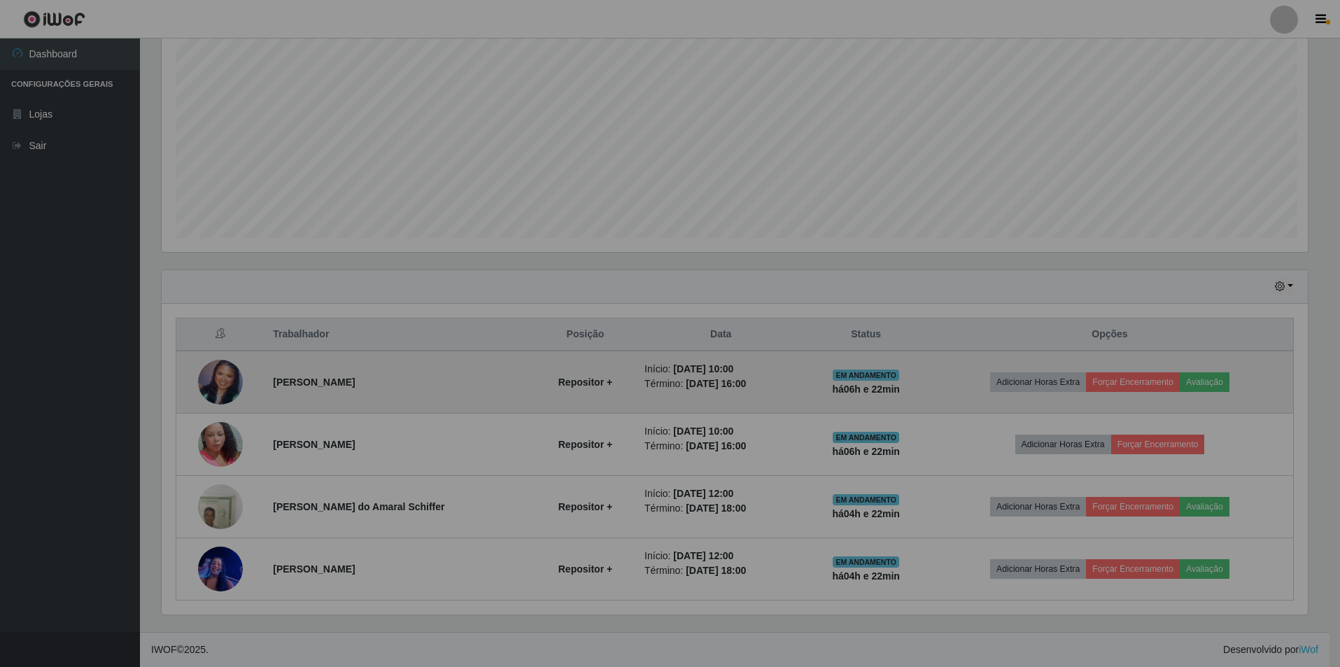
scroll to position [290, 1157]
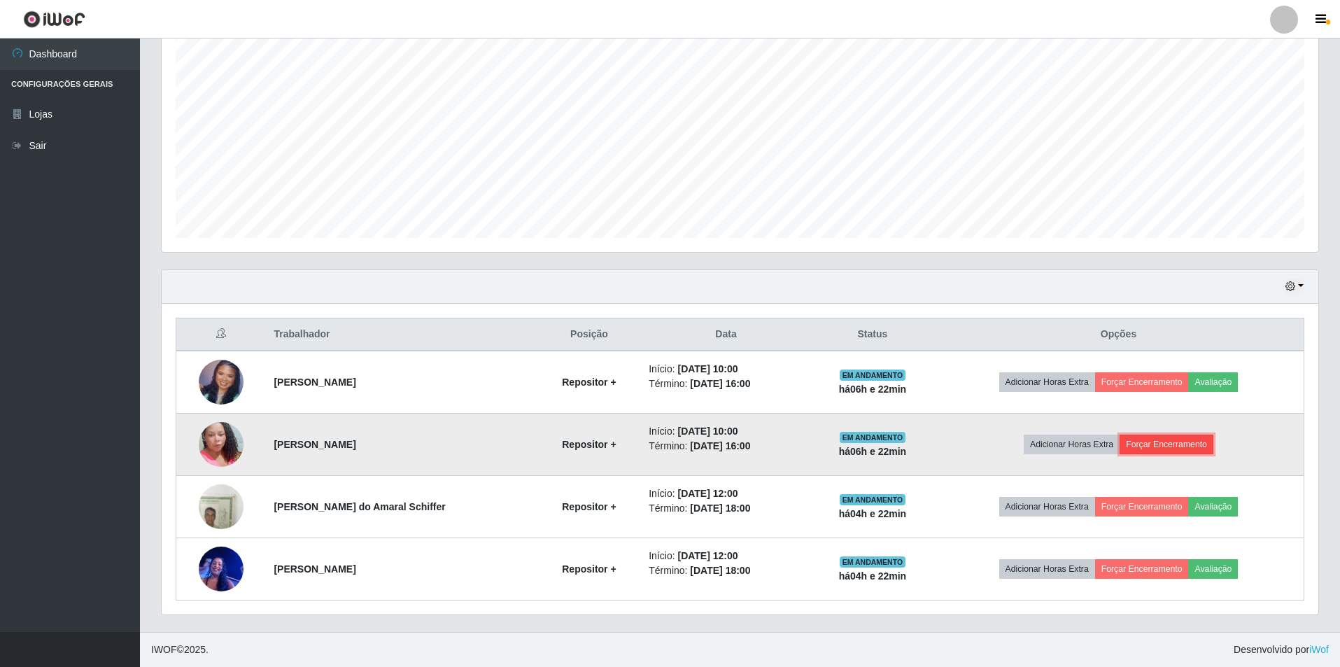
click at [1186, 442] on button "Forçar Encerramento" at bounding box center [1167, 445] width 94 height 20
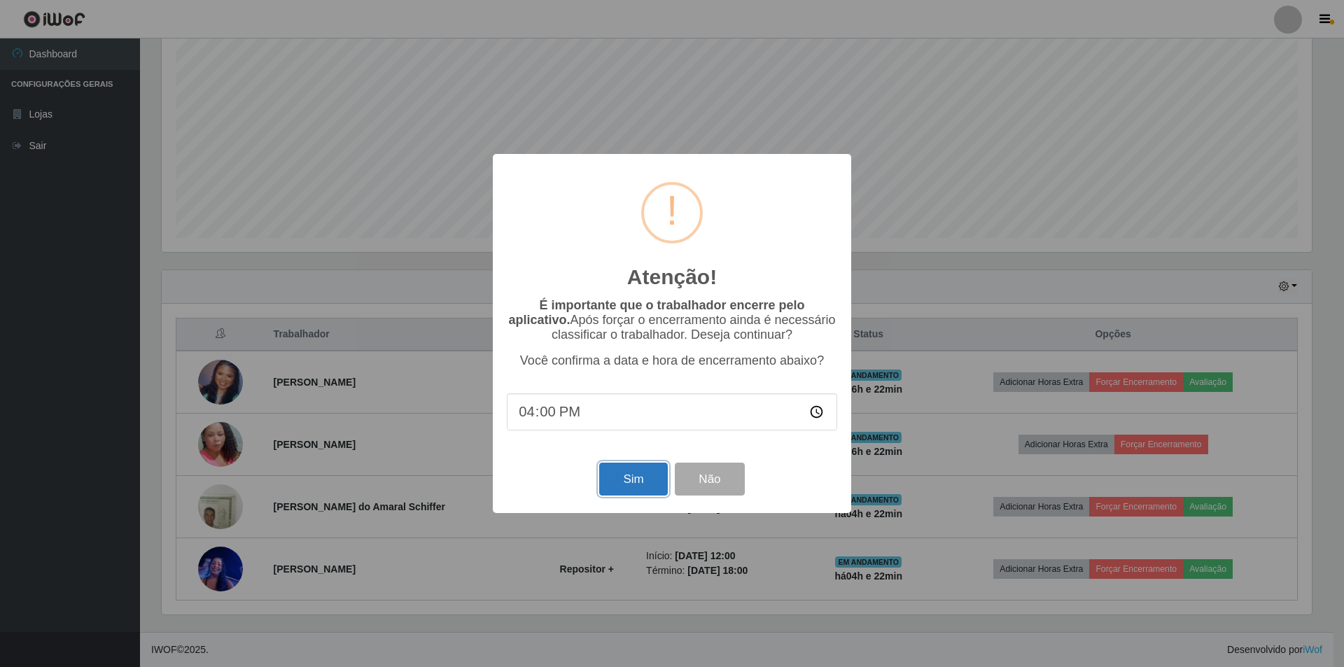
click at [627, 483] on button "Sim" at bounding box center [633, 479] width 68 height 33
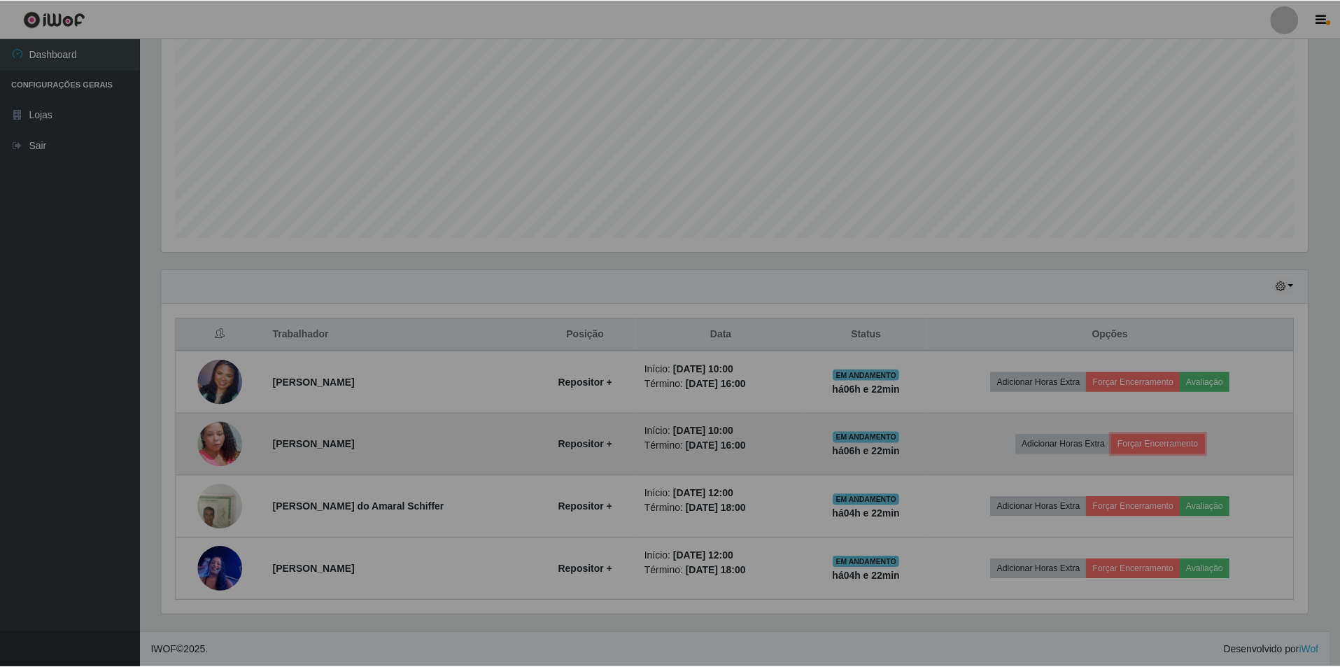
scroll to position [0, 0]
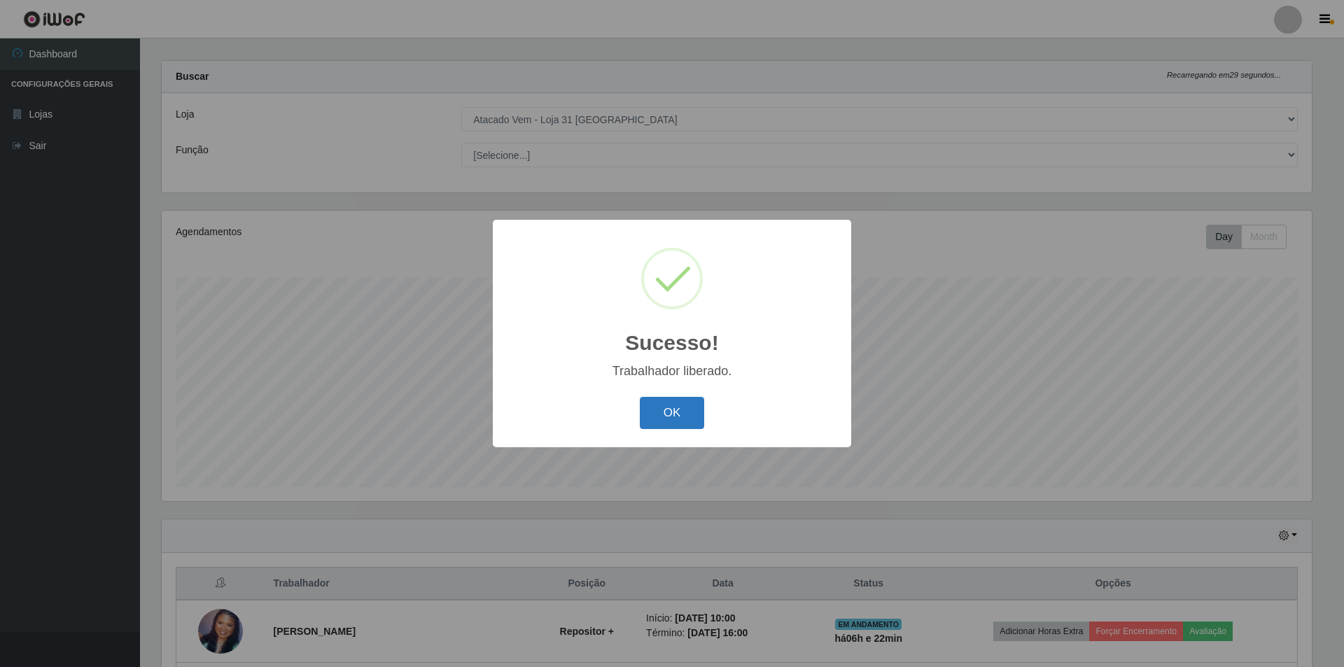
click at [691, 412] on button "OK" at bounding box center [672, 413] width 65 height 33
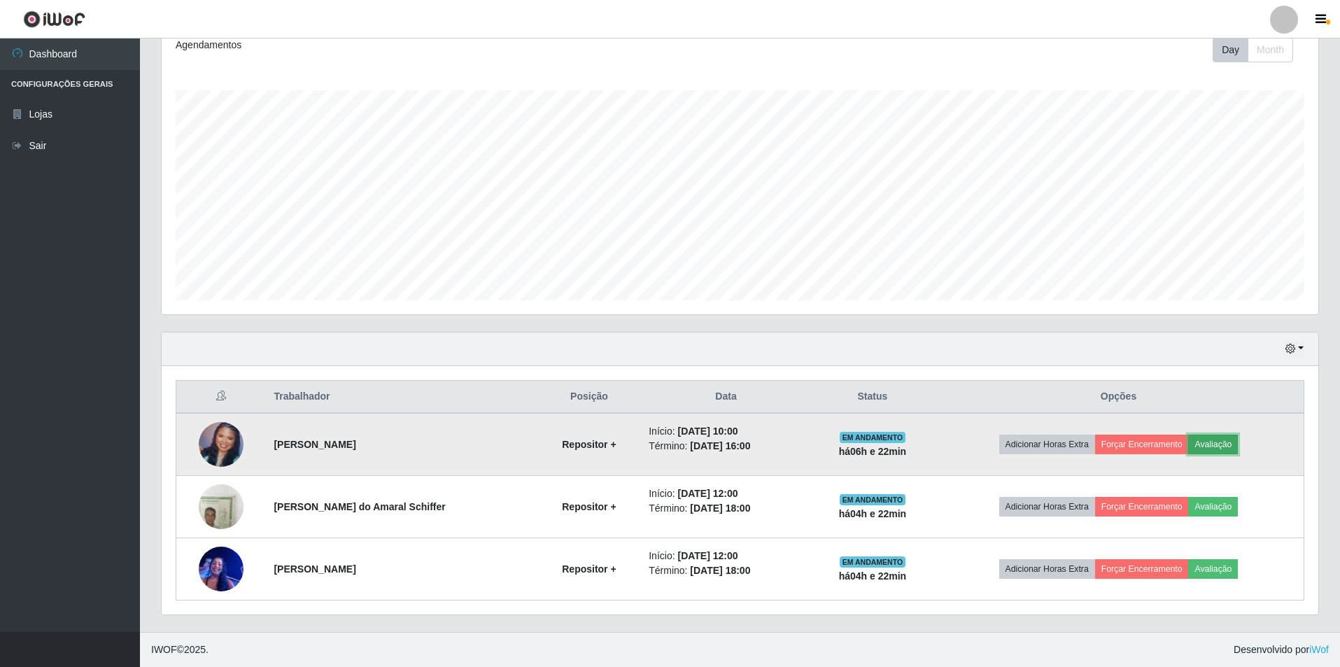
click at [1224, 441] on button "Avaliação" at bounding box center [1214, 445] width 50 height 20
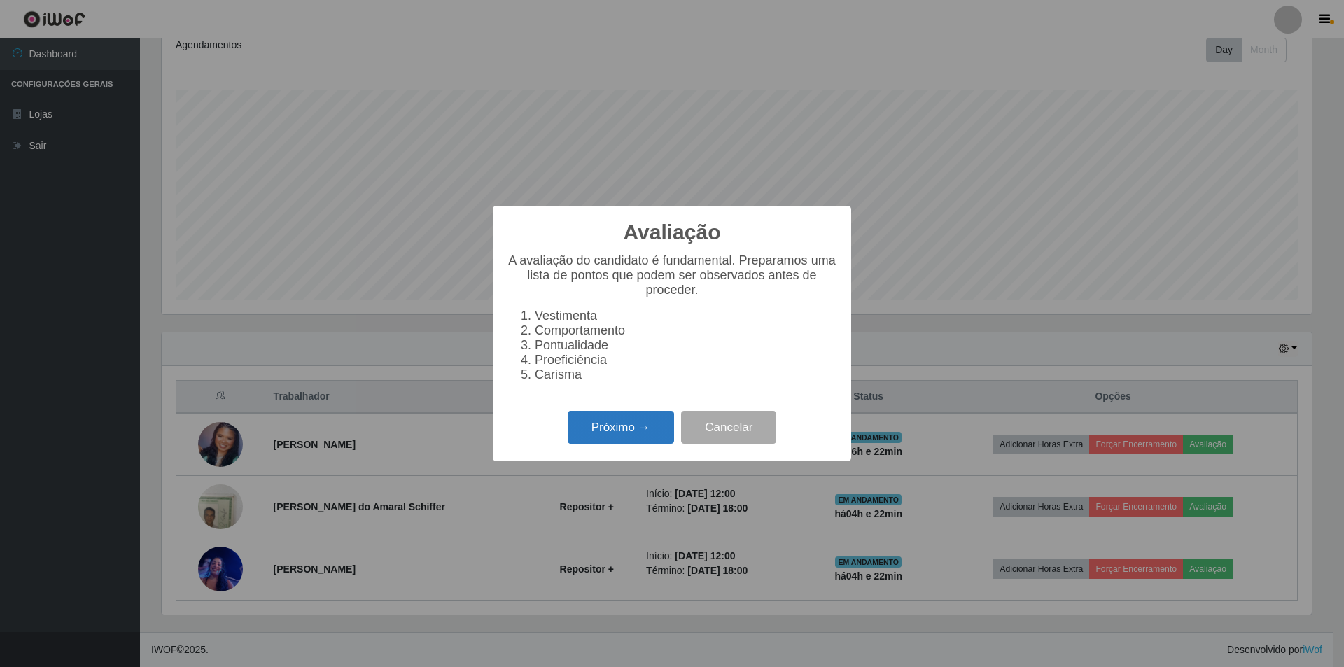
click at [608, 443] on button "Próximo →" at bounding box center [621, 427] width 106 height 33
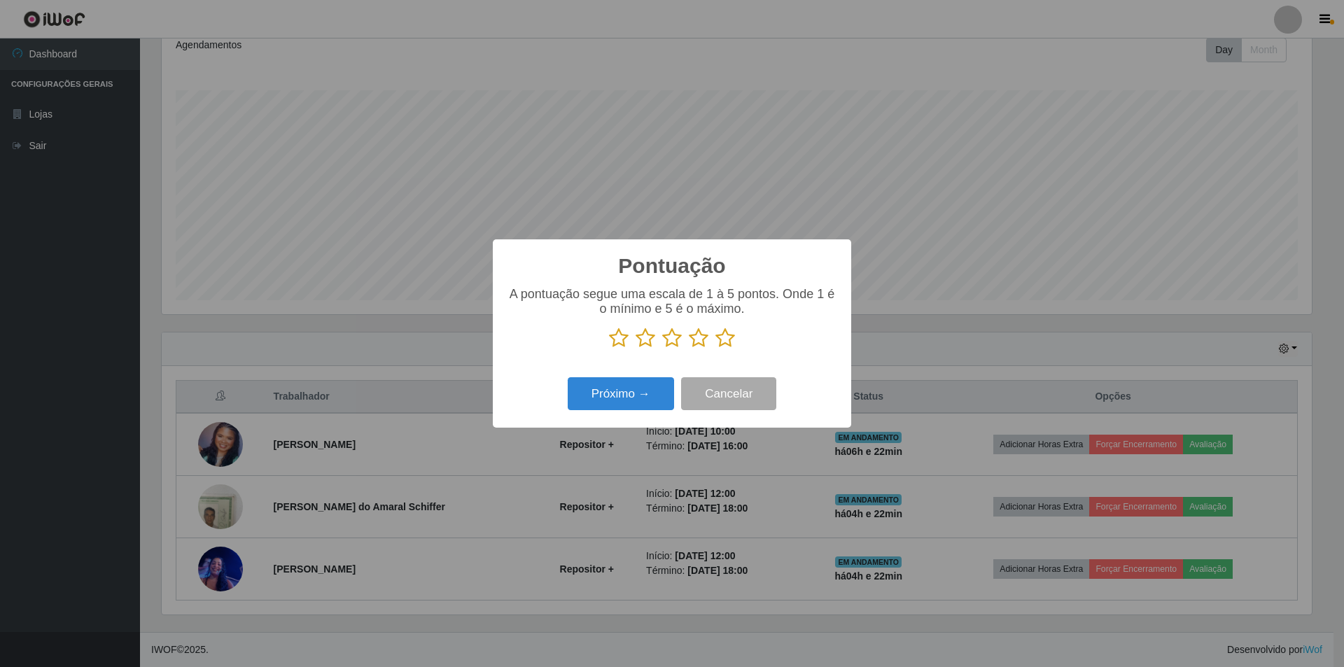
click at [696, 339] on icon at bounding box center [699, 338] width 20 height 21
click at [689, 349] on input "radio" at bounding box center [689, 349] width 0 height 0
click at [622, 398] on button "Próximo →" at bounding box center [621, 393] width 106 height 33
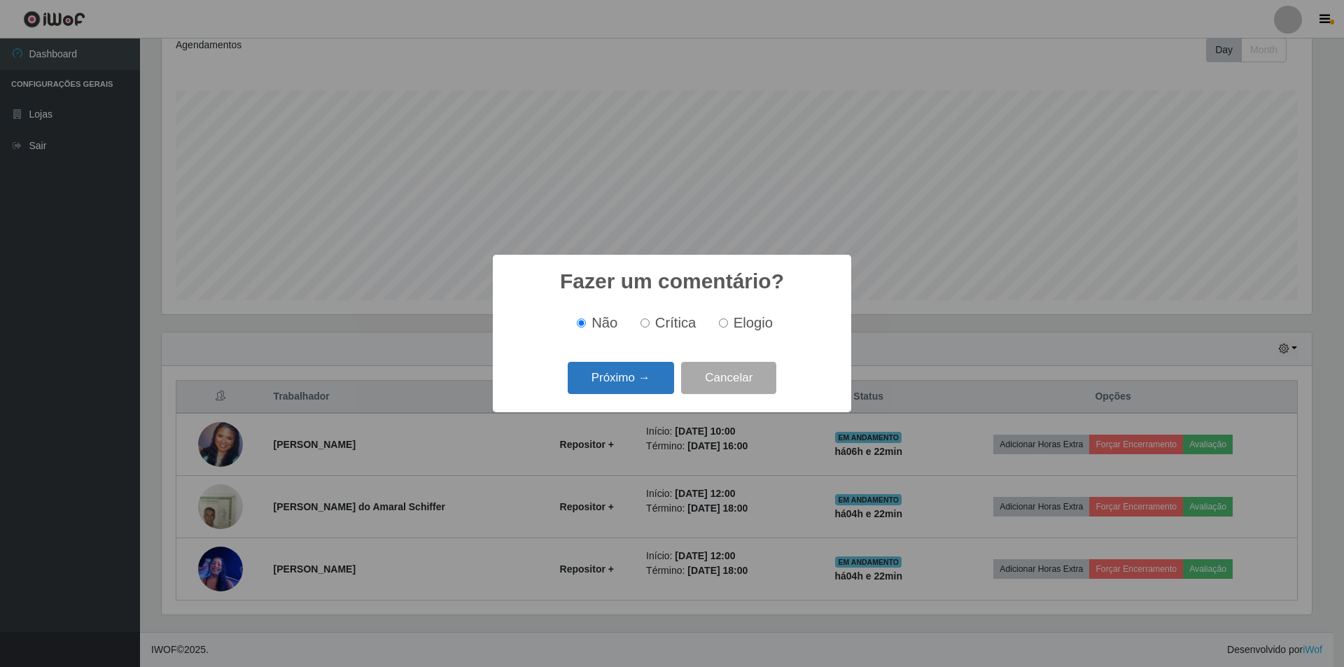
click at [634, 383] on button "Próximo →" at bounding box center [621, 378] width 106 height 33
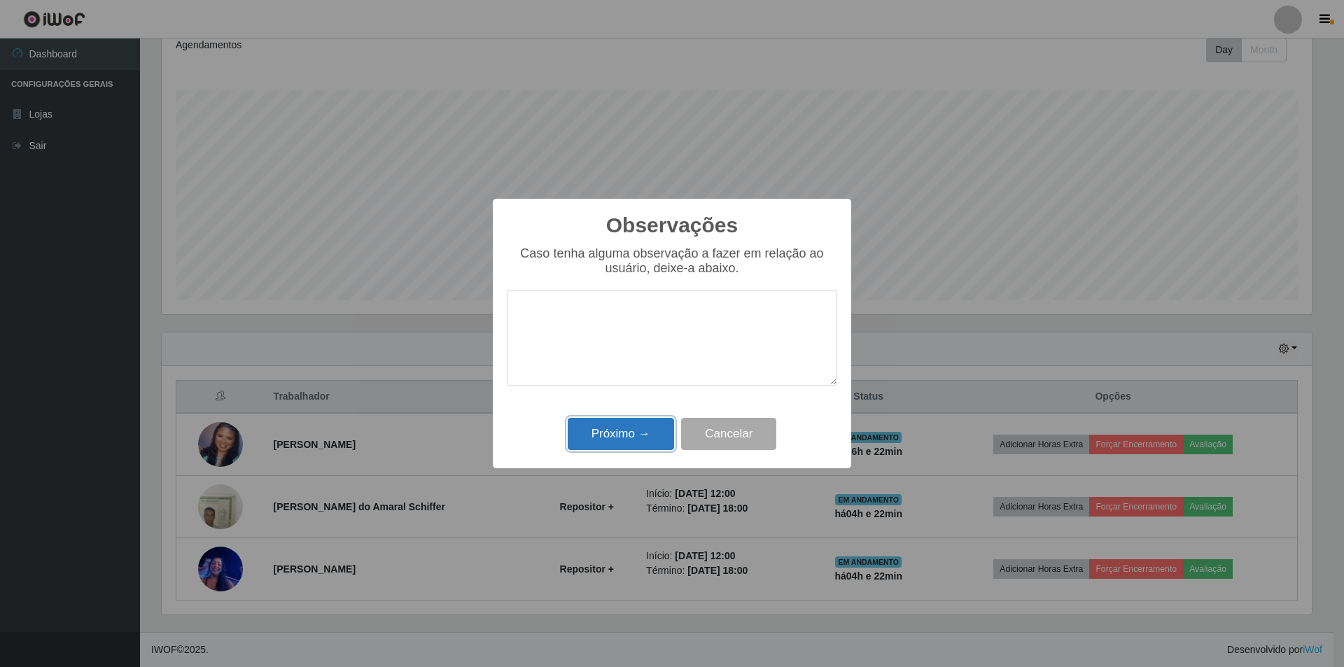
click at [630, 435] on button "Próximo →" at bounding box center [621, 434] width 106 height 33
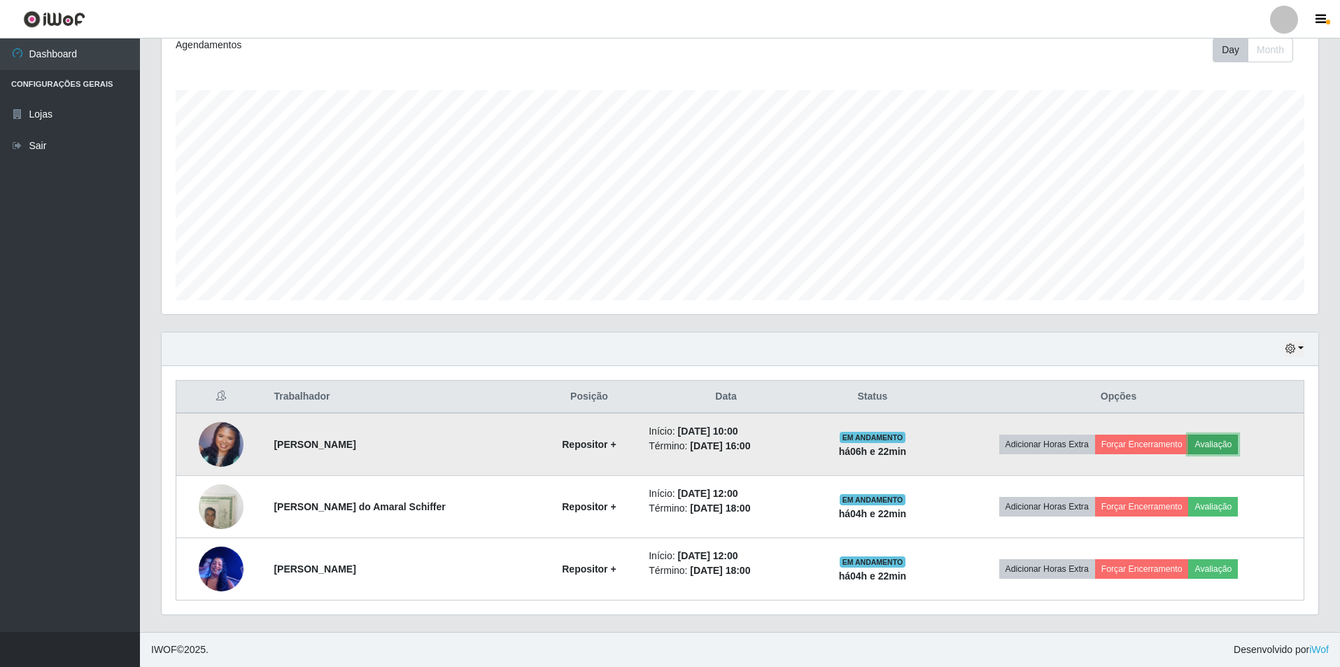
click at [1217, 443] on button "Avaliação" at bounding box center [1214, 445] width 50 height 20
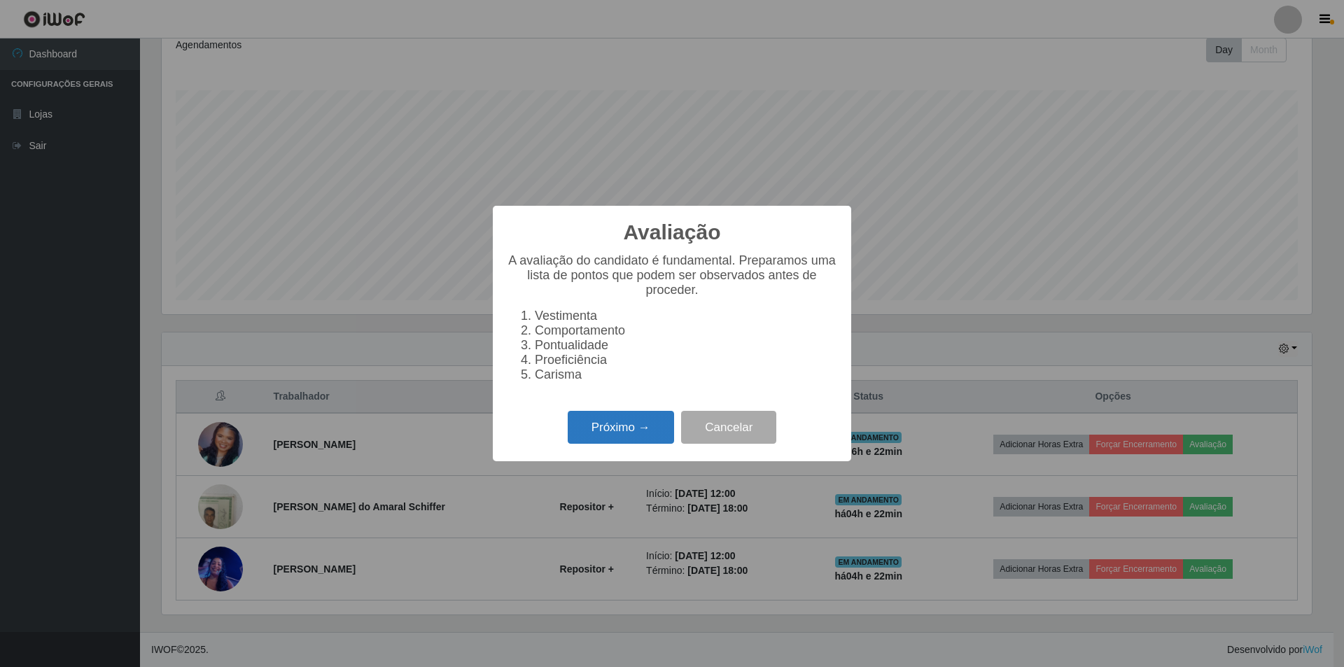
click at [631, 437] on button "Próximo →" at bounding box center [621, 427] width 106 height 33
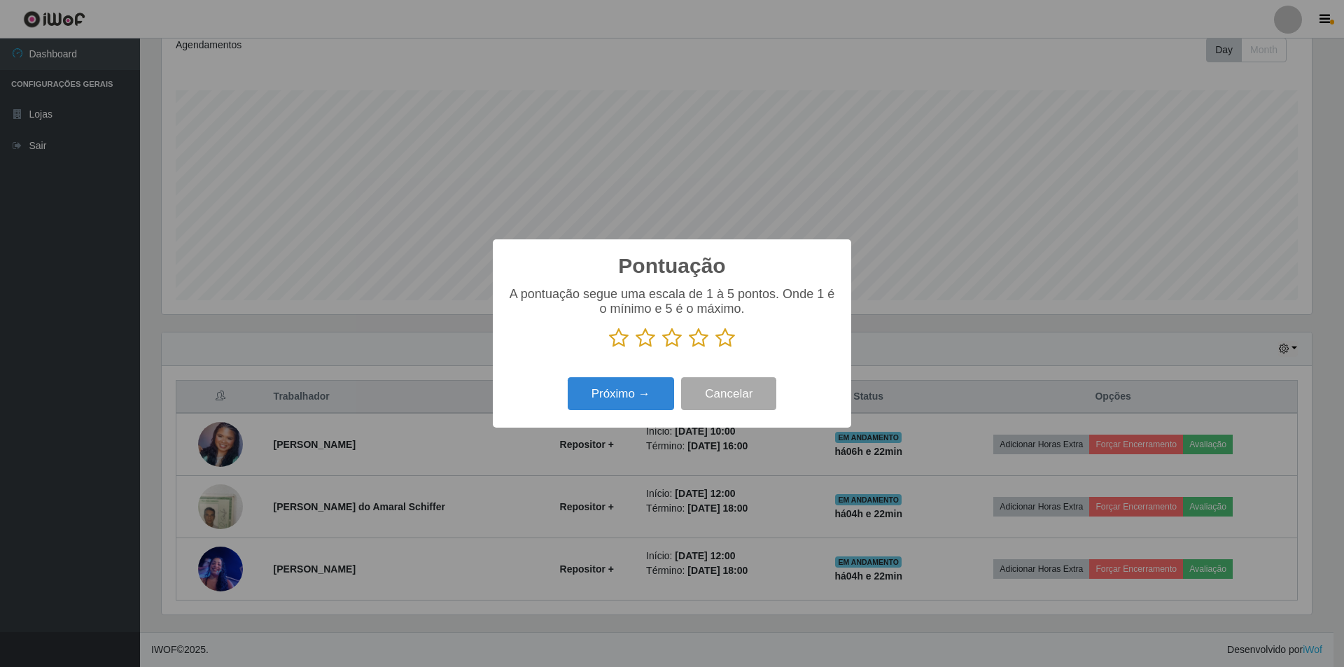
click at [697, 349] on icon at bounding box center [699, 338] width 20 height 21
click at [689, 349] on input "radio" at bounding box center [689, 349] width 0 height 0
click at [647, 391] on button "Próximo →" at bounding box center [621, 393] width 106 height 33
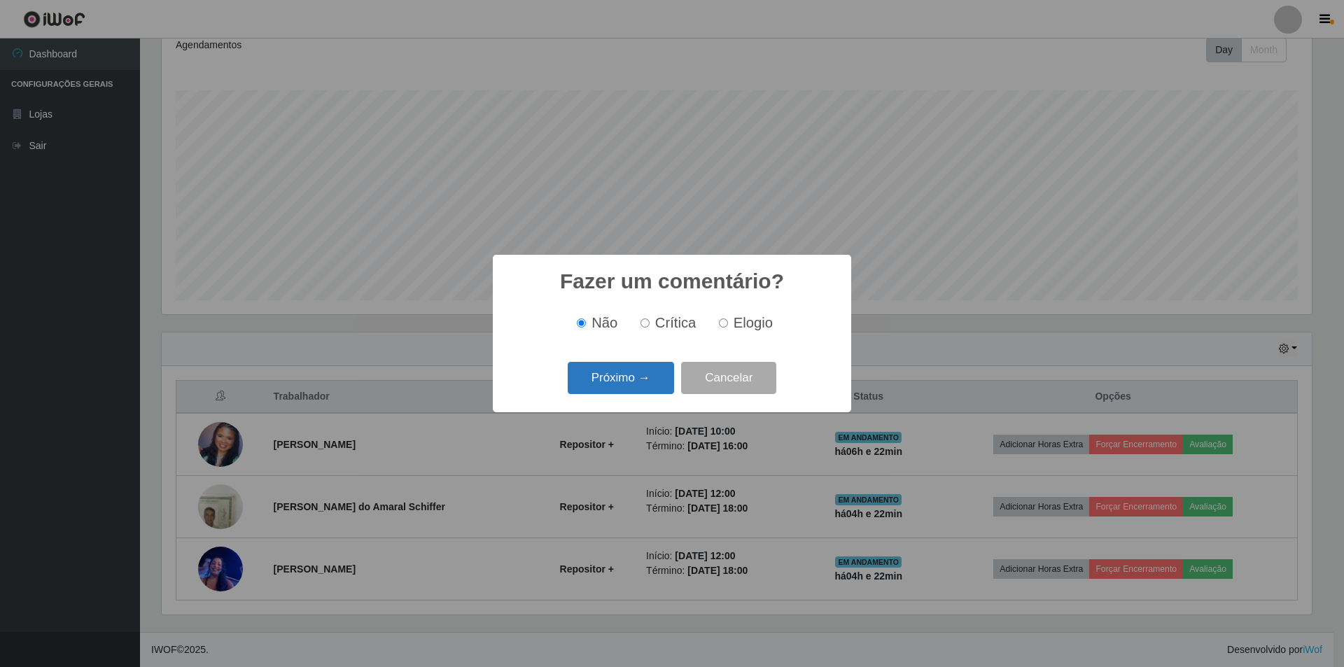
click at [659, 377] on button "Próximo →" at bounding box center [621, 378] width 106 height 33
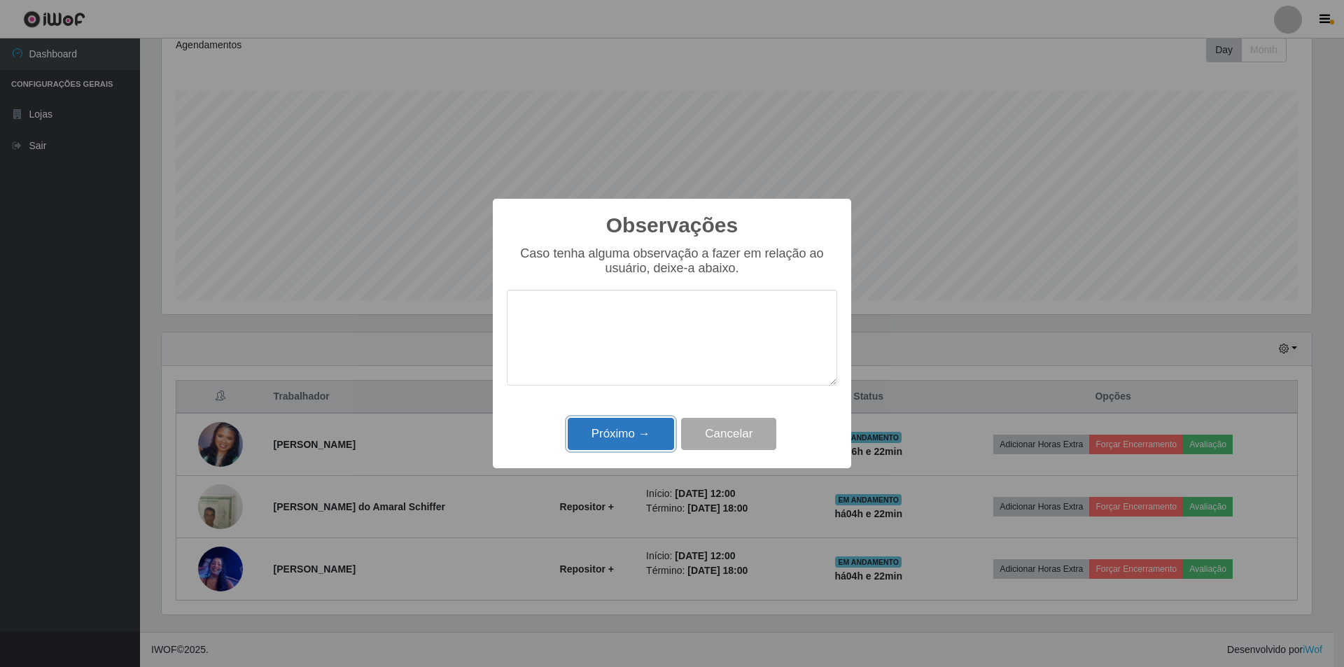
click at [648, 427] on button "Próximo →" at bounding box center [621, 434] width 106 height 33
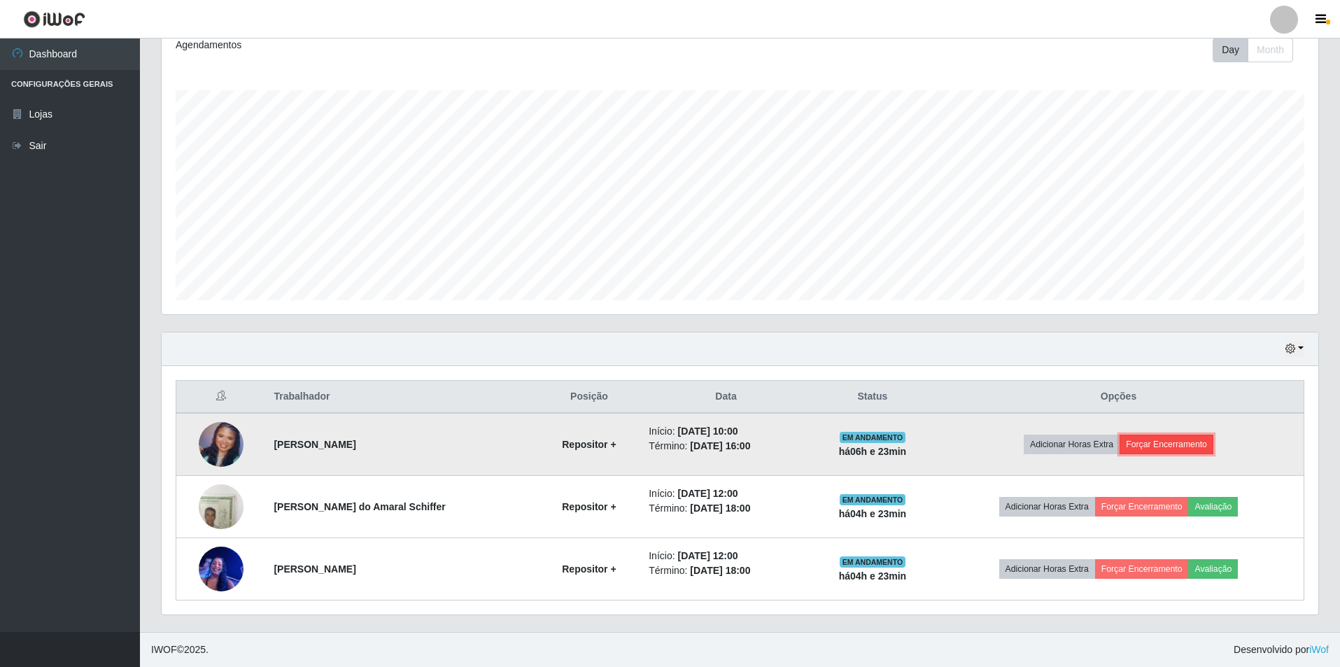
click at [1149, 443] on button "Forçar Encerramento" at bounding box center [1167, 445] width 94 height 20
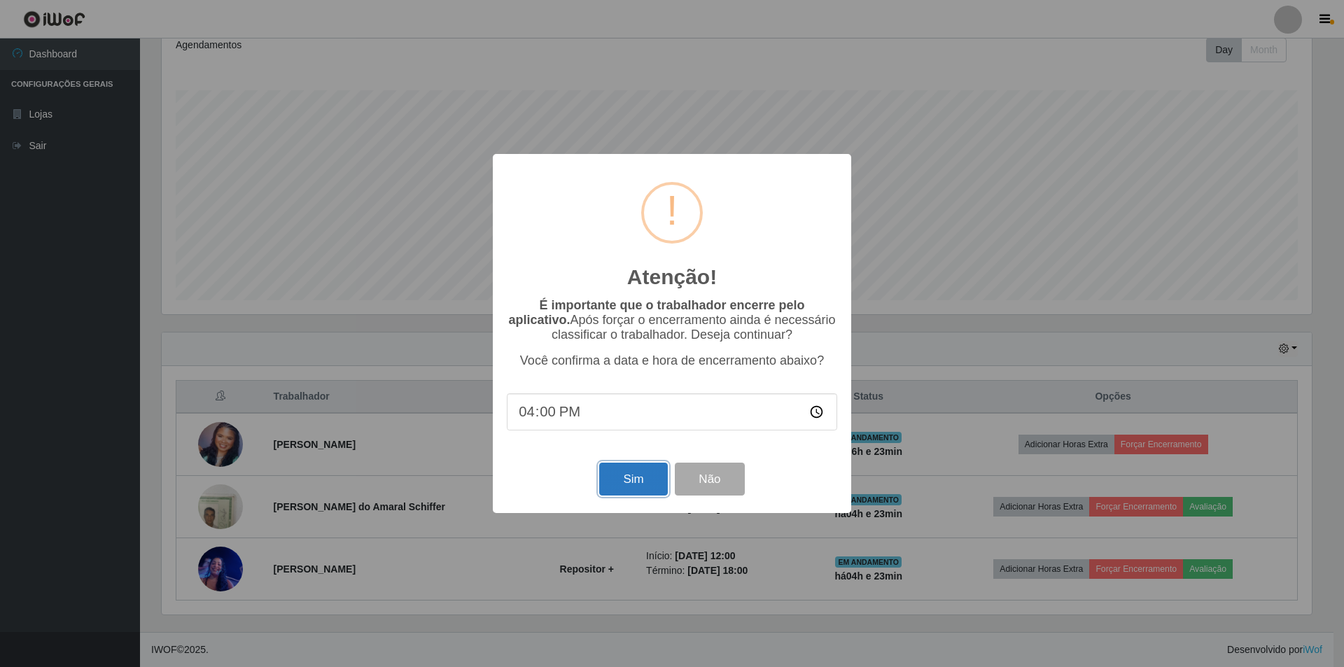
click at [657, 477] on button "Sim" at bounding box center [633, 479] width 68 height 33
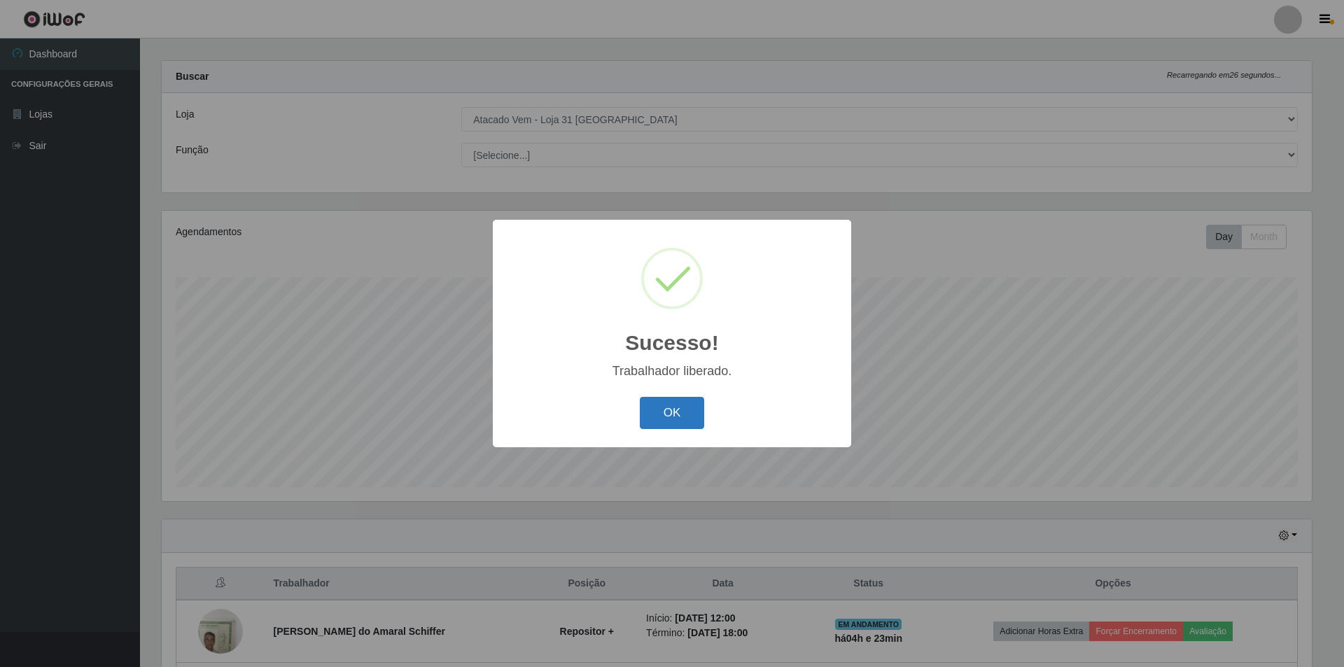
click at [669, 411] on button "OK" at bounding box center [672, 413] width 65 height 33
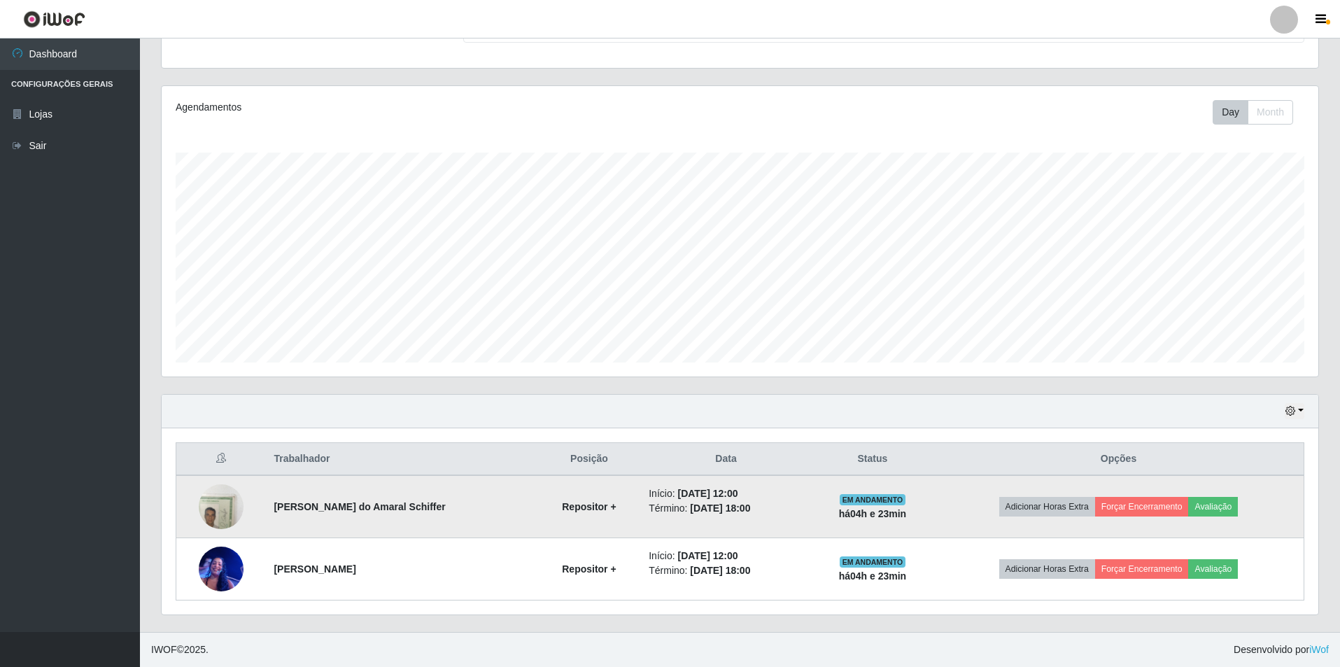
click at [213, 505] on img at bounding box center [221, 507] width 45 height 80
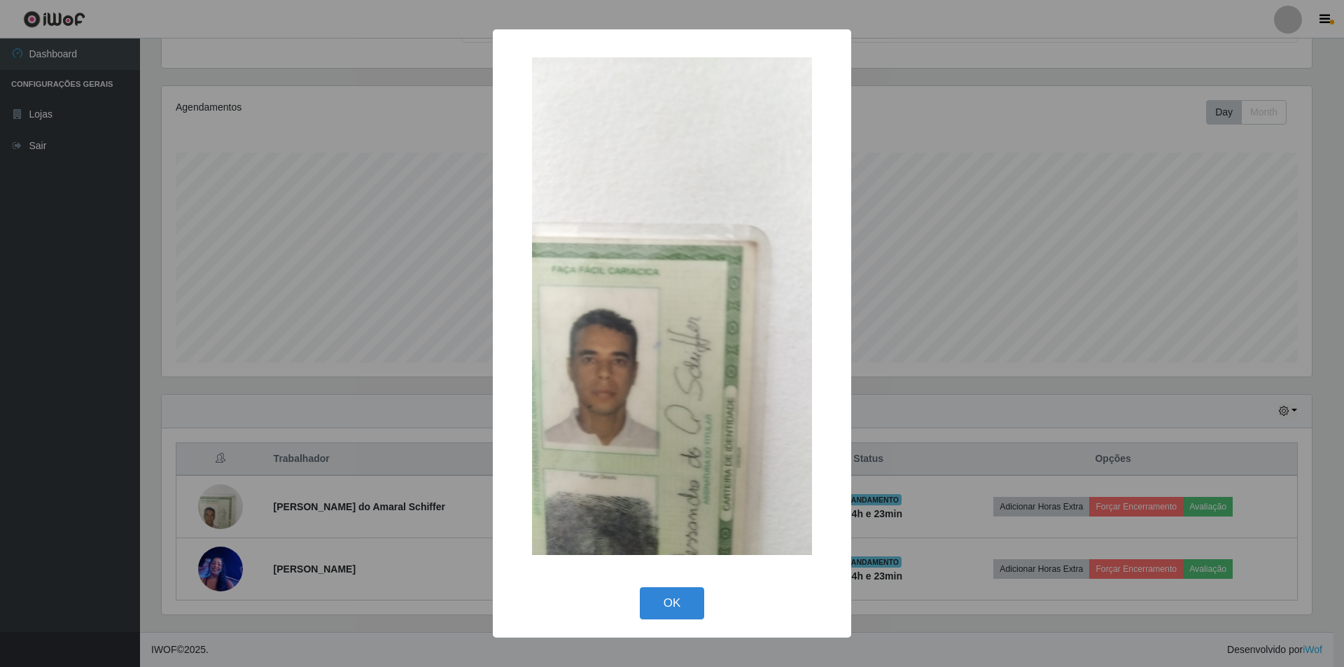
click at [305, 358] on div "× OK Cancel" at bounding box center [672, 333] width 1344 height 667
